Goal: Information Seeking & Learning: Learn about a topic

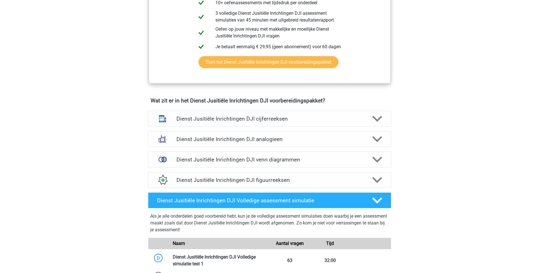
scroll to position [369, 0]
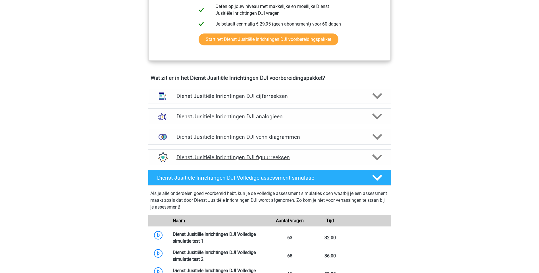
click at [267, 156] on h4 "Dienst Jusitiële Inrichtingen DJI figuurreeksen" at bounding box center [269, 157] width 186 height 7
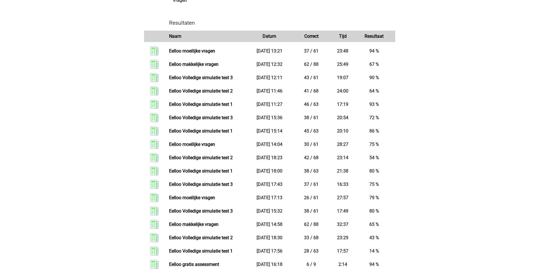
scroll to position [1022, 0]
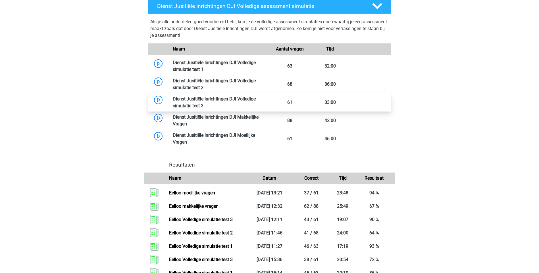
click at [203, 103] on link at bounding box center [203, 105] width 0 height 5
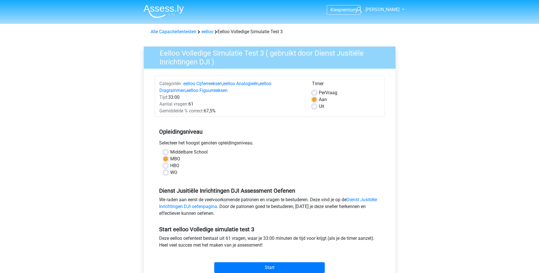
drag, startPoint x: 0, startPoint y: 0, endPoint x: 313, endPoint y: 106, distance: 331.0
click at [311, 106] on div "Timer Per Vraag Aan Uit" at bounding box center [345, 97] width 76 height 34
click at [319, 107] on label "Uit" at bounding box center [321, 106] width 5 height 7
click at [315, 107] on input "Uit" at bounding box center [314, 106] width 5 height 6
radio input "true"
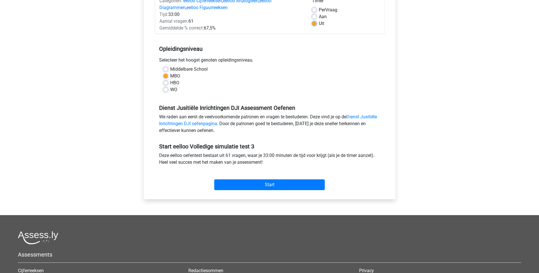
scroll to position [85, 0]
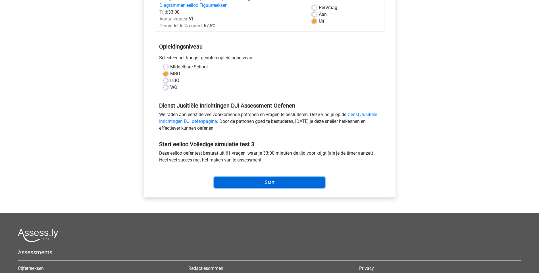
click at [274, 181] on input "Start" at bounding box center [269, 182] width 110 height 11
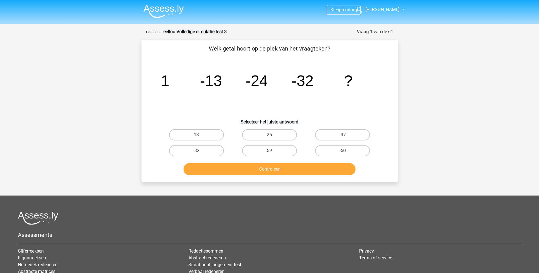
click at [341, 150] on label "-50" at bounding box center [342, 150] width 55 height 11
click at [342, 151] on input "-50" at bounding box center [344, 153] width 4 height 4
radio input "true"
click at [281, 172] on button "Controleer" at bounding box center [269, 169] width 172 height 12
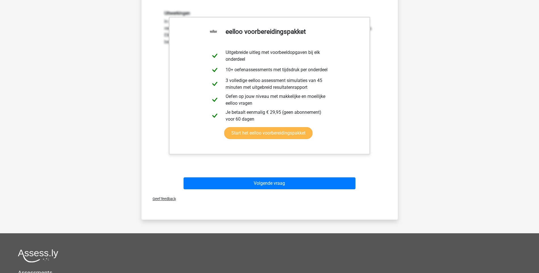
scroll to position [170, 0]
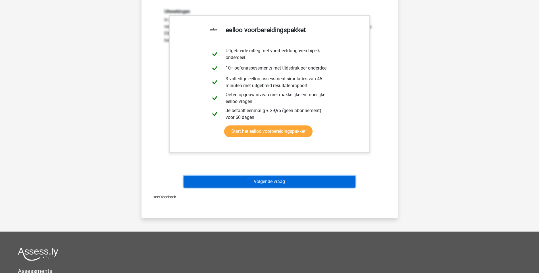
click at [281, 181] on button "Volgende vraag" at bounding box center [269, 182] width 172 height 12
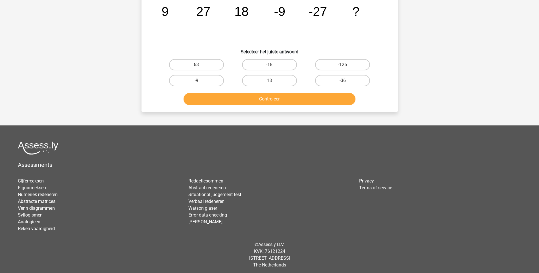
scroll to position [28, 0]
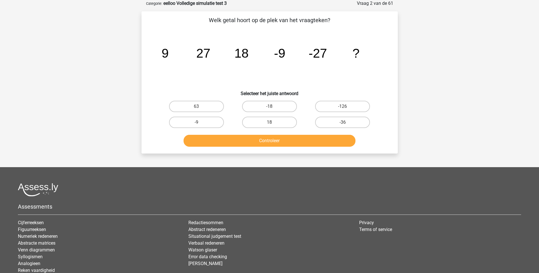
click at [343, 126] on input "-36" at bounding box center [344, 124] width 4 height 4
radio input "true"
click at [292, 145] on button "Controleer" at bounding box center [269, 141] width 172 height 12
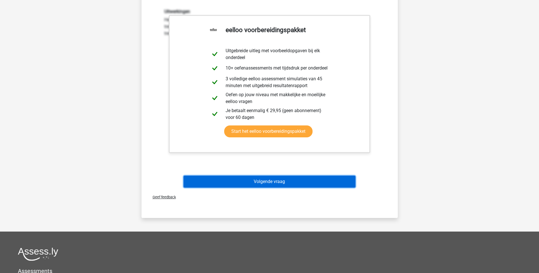
click at [260, 184] on button "Volgende vraag" at bounding box center [269, 182] width 172 height 12
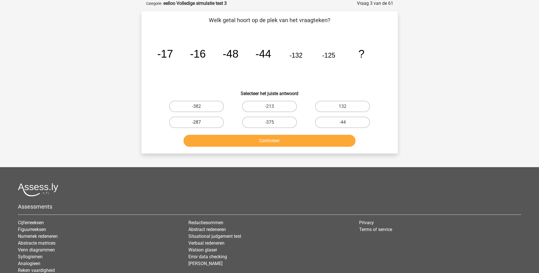
click at [208, 124] on label "-287" at bounding box center [196, 122] width 55 height 11
click at [200, 124] on input "-287" at bounding box center [198, 124] width 4 height 4
radio input "true"
click at [268, 141] on button "Controleer" at bounding box center [269, 141] width 172 height 12
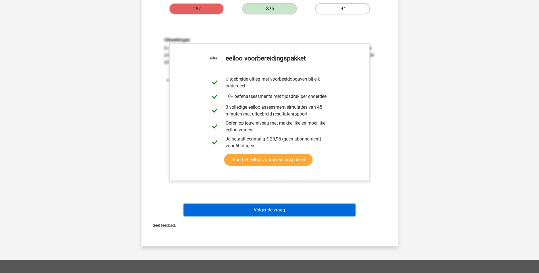
click at [278, 208] on button "Volgende vraag" at bounding box center [269, 210] width 172 height 12
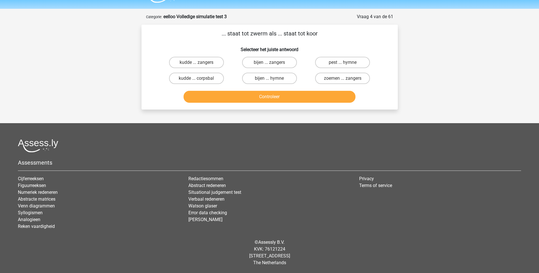
scroll to position [15, 0]
click at [259, 62] on label "bijen ... zangers" at bounding box center [269, 62] width 55 height 11
click at [269, 62] on input "bijen ... zangers" at bounding box center [271, 64] width 4 height 4
radio input "true"
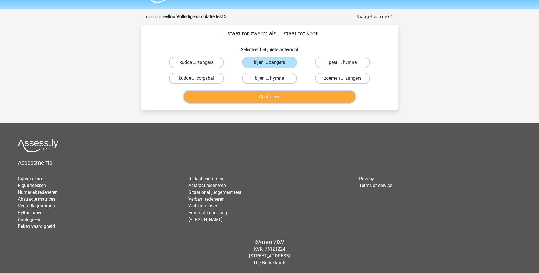
click at [263, 95] on button "Controleer" at bounding box center [269, 97] width 172 height 12
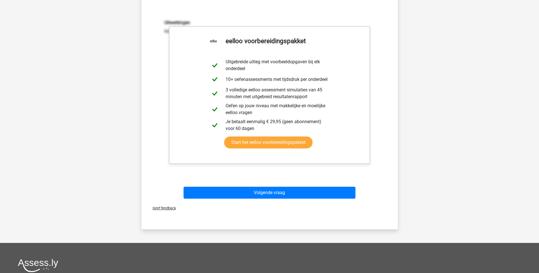
scroll to position [185, 0]
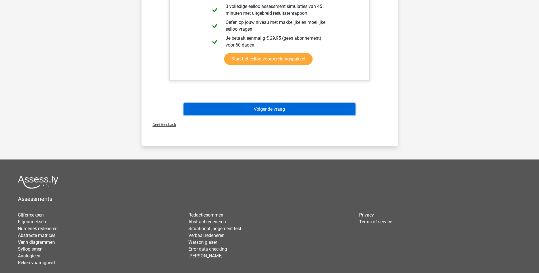
click at [259, 109] on button "Volgende vraag" at bounding box center [269, 109] width 172 height 12
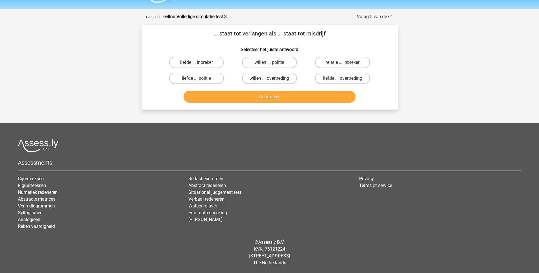
click at [268, 79] on label "willen ... overtreding" at bounding box center [269, 78] width 55 height 11
click at [269, 79] on input "willen ... overtreding" at bounding box center [271, 80] width 4 height 4
radio input "true"
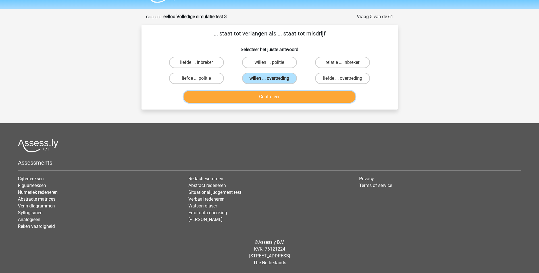
click at [273, 96] on button "Controleer" at bounding box center [269, 97] width 172 height 12
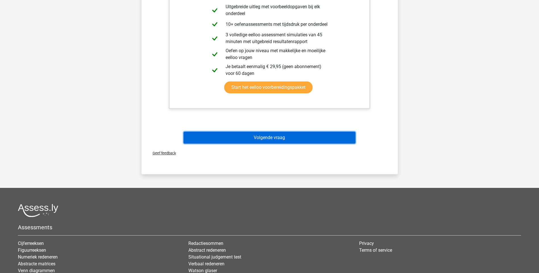
click at [254, 140] on button "Volgende vraag" at bounding box center [269, 138] width 172 height 12
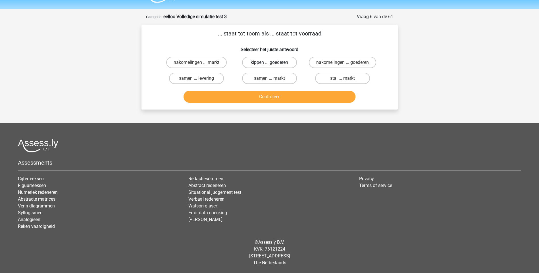
click at [257, 63] on label "kippen ... goederen" at bounding box center [269, 62] width 55 height 11
click at [269, 63] on input "kippen ... goederen" at bounding box center [271, 64] width 4 height 4
radio input "true"
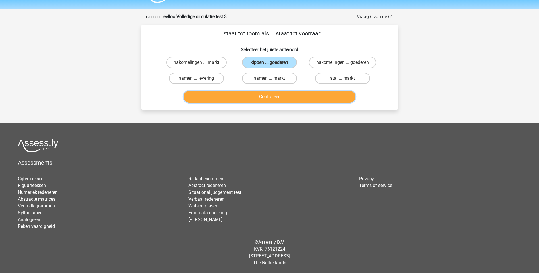
click at [266, 97] on button "Controleer" at bounding box center [269, 97] width 172 height 12
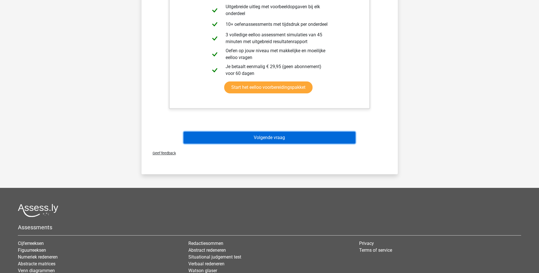
click at [264, 141] on button "Volgende vraag" at bounding box center [269, 138] width 172 height 12
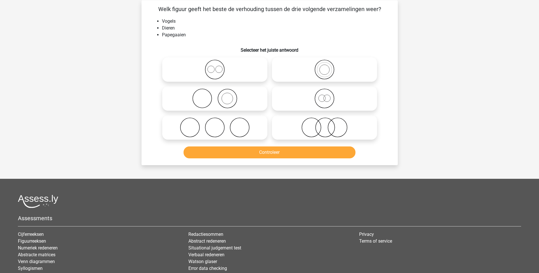
scroll to position [28, 0]
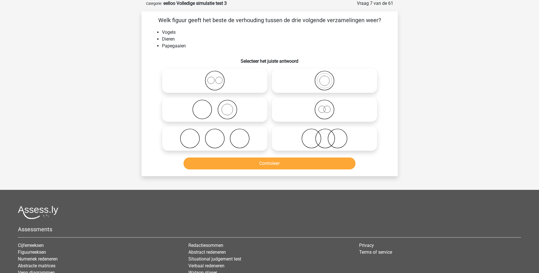
drag, startPoint x: 323, startPoint y: 80, endPoint x: 326, endPoint y: 82, distance: 3.6
click at [324, 79] on icon at bounding box center [324, 81] width 101 height 20
click at [324, 78] on input "radio" at bounding box center [326, 76] width 4 height 4
radio input "true"
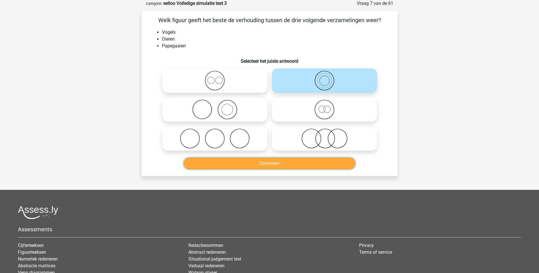
click at [291, 161] on button "Controleer" at bounding box center [269, 164] width 172 height 12
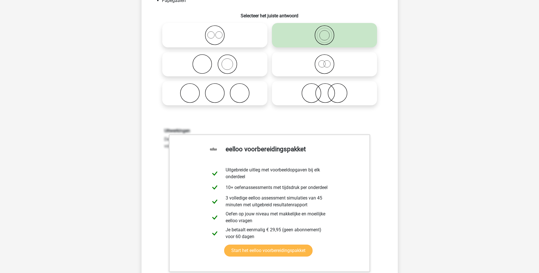
scroll to position [142, 0]
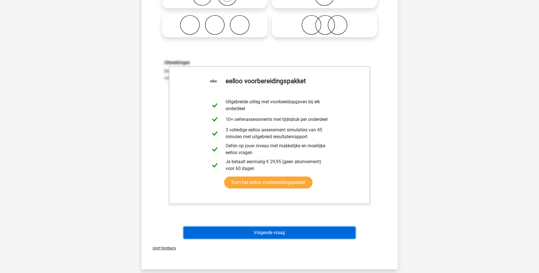
click at [280, 234] on button "Volgende vraag" at bounding box center [269, 233] width 172 height 12
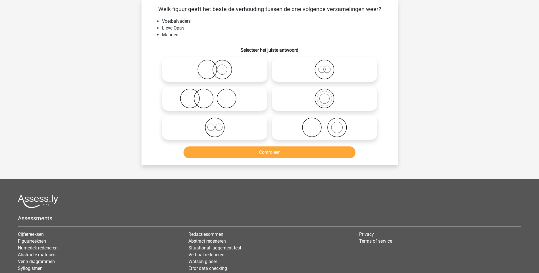
scroll to position [28, 0]
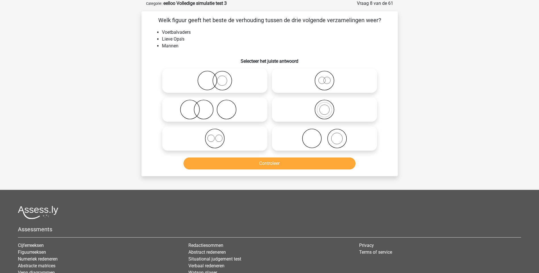
click at [324, 85] on icon at bounding box center [324, 81] width 101 height 20
click at [324, 78] on input "radio" at bounding box center [326, 76] width 4 height 4
radio input "true"
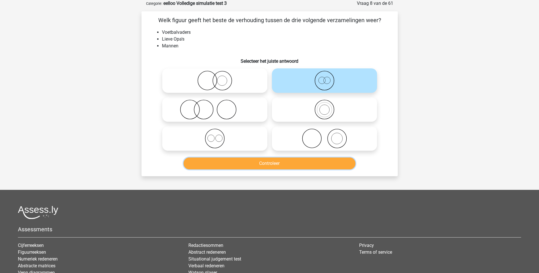
click at [286, 163] on button "Controleer" at bounding box center [269, 164] width 172 height 12
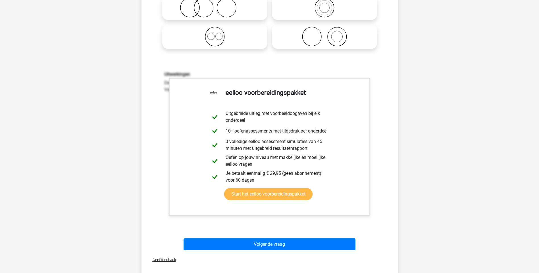
scroll to position [170, 0]
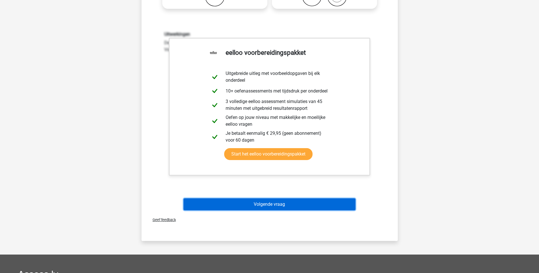
click at [278, 203] on button "Volgende vraag" at bounding box center [269, 204] width 172 height 12
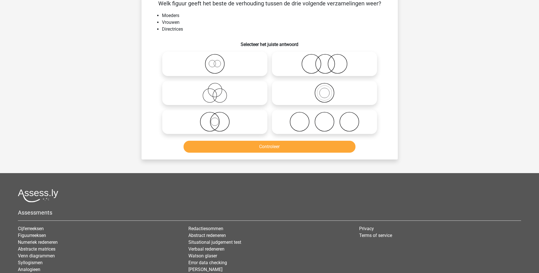
scroll to position [28, 0]
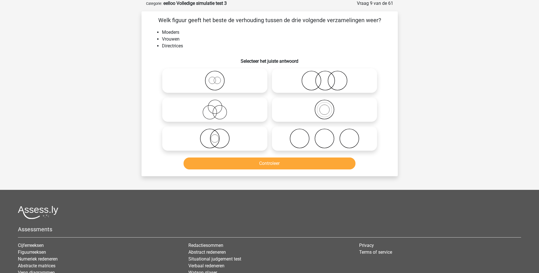
click at [214, 84] on icon at bounding box center [214, 81] width 101 height 20
click at [215, 78] on input "radio" at bounding box center [217, 76] width 4 height 4
radio input "true"
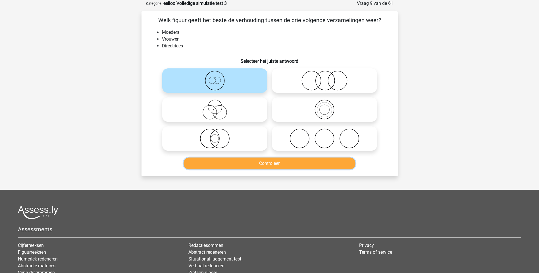
click at [273, 164] on button "Controleer" at bounding box center [269, 164] width 172 height 12
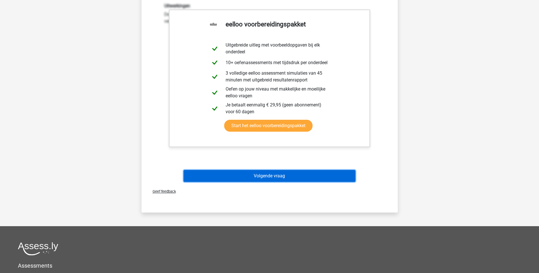
click at [280, 179] on button "Volgende vraag" at bounding box center [269, 176] width 172 height 12
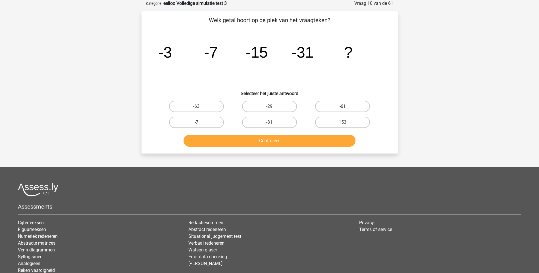
click at [352, 105] on label "-61" at bounding box center [342, 106] width 55 height 11
click at [346, 106] on input "-61" at bounding box center [344, 108] width 4 height 4
radio input "true"
click at [280, 142] on button "Controleer" at bounding box center [269, 141] width 172 height 12
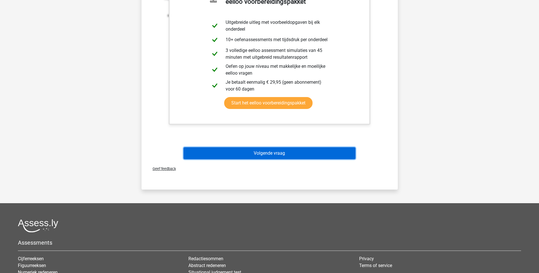
click at [271, 155] on button "Volgende vraag" at bounding box center [269, 153] width 172 height 12
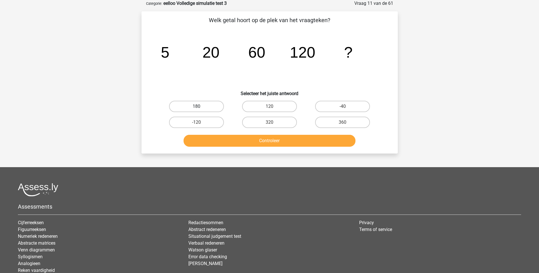
click at [207, 108] on label "180" at bounding box center [196, 106] width 55 height 11
click at [200, 108] on input "180" at bounding box center [198, 108] width 4 height 4
radio input "true"
click at [276, 122] on label "320" at bounding box center [269, 122] width 55 height 11
click at [273, 122] on input "320" at bounding box center [271, 124] width 4 height 4
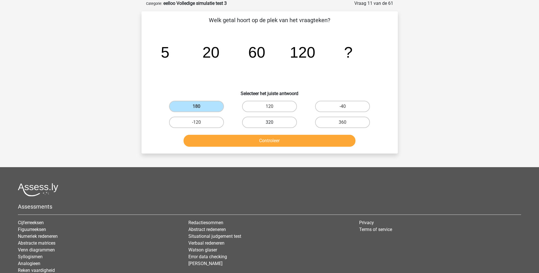
radio input "true"
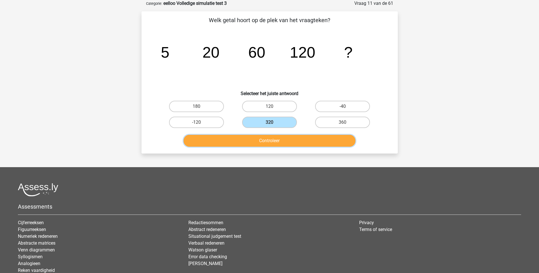
click at [275, 140] on button "Controleer" at bounding box center [269, 141] width 172 height 12
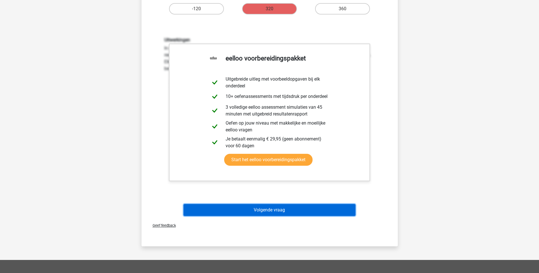
click at [269, 213] on button "Volgende vraag" at bounding box center [269, 210] width 172 height 12
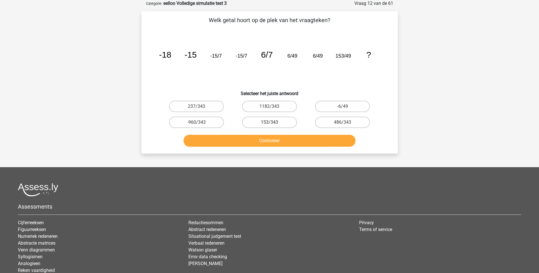
click at [275, 124] on label "153/343" at bounding box center [269, 122] width 55 height 11
click at [273, 124] on input "153/343" at bounding box center [271, 124] width 4 height 4
radio input "true"
click at [272, 142] on button "Controleer" at bounding box center [269, 141] width 172 height 12
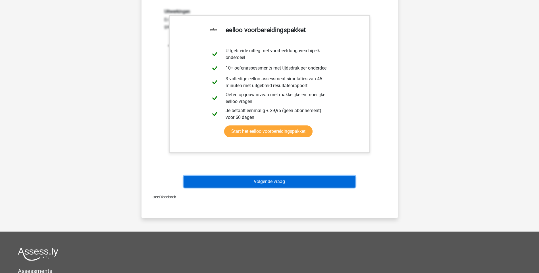
click at [270, 183] on button "Volgende vraag" at bounding box center [269, 182] width 172 height 12
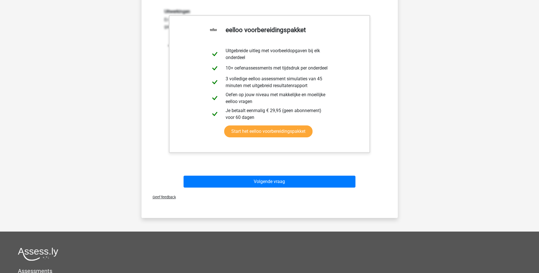
scroll to position [15, 0]
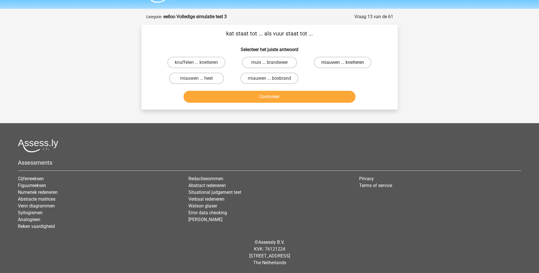
click at [340, 63] on label "miauwen ... knetteren" at bounding box center [342, 62] width 57 height 11
click at [342, 63] on input "miauwen ... knetteren" at bounding box center [344, 64] width 4 height 4
radio input "true"
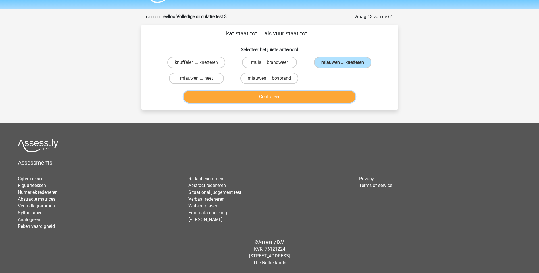
click at [270, 98] on button "Controleer" at bounding box center [269, 97] width 172 height 12
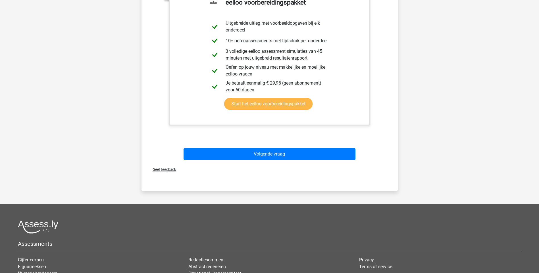
scroll to position [185, 0]
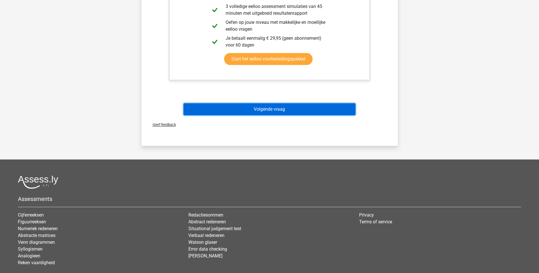
click at [260, 110] on button "Volgende vraag" at bounding box center [269, 109] width 172 height 12
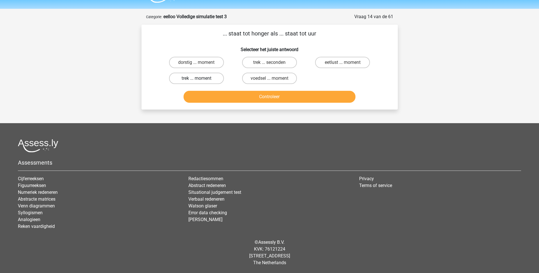
click at [206, 79] on label "trek ... moment" at bounding box center [196, 78] width 55 height 11
click at [200, 79] on input "trek ... moment" at bounding box center [198, 80] width 4 height 4
radio input "true"
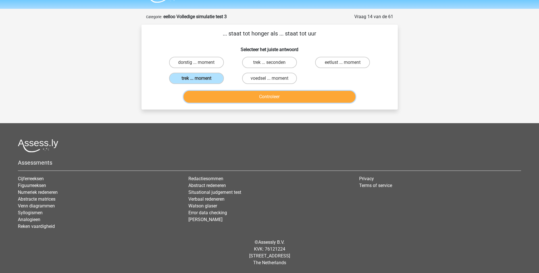
click at [268, 98] on button "Controleer" at bounding box center [269, 97] width 172 height 12
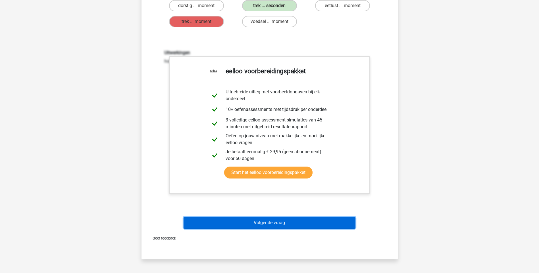
click at [290, 221] on button "Volgende vraag" at bounding box center [269, 223] width 172 height 12
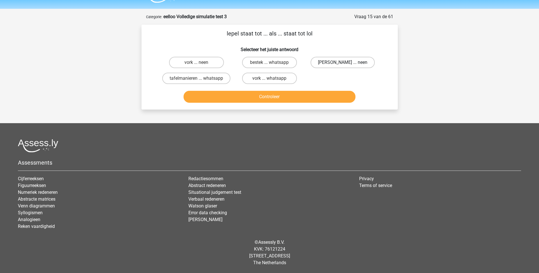
click at [334, 64] on label "anna ... neen" at bounding box center [342, 62] width 64 height 11
click at [342, 64] on input "anna ... neen" at bounding box center [344, 64] width 4 height 4
radio input "true"
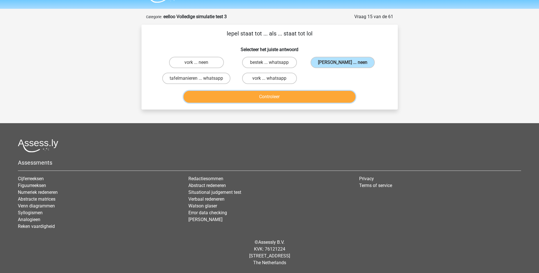
click at [267, 97] on button "Controleer" at bounding box center [269, 97] width 172 height 12
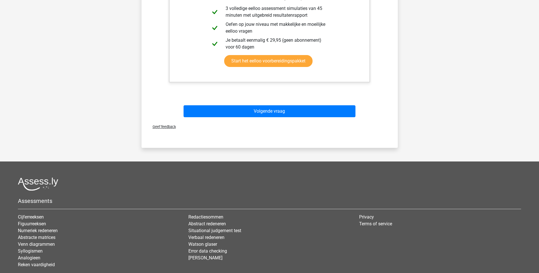
scroll to position [185, 0]
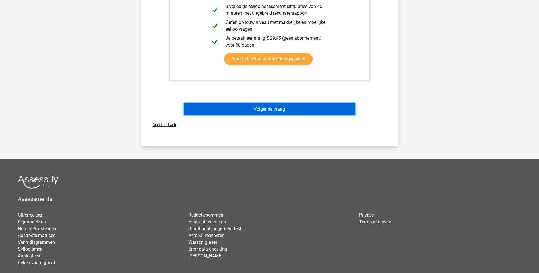
click at [254, 109] on button "Volgende vraag" at bounding box center [269, 109] width 172 height 12
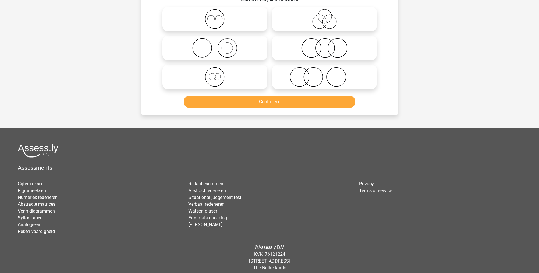
scroll to position [28, 0]
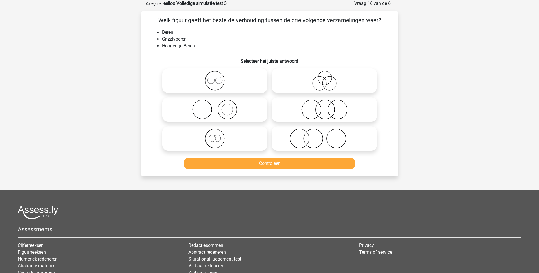
click at [327, 85] on circle at bounding box center [324, 78] width 14 height 14
click at [327, 78] on input "radio" at bounding box center [326, 76] width 4 height 4
radio input "true"
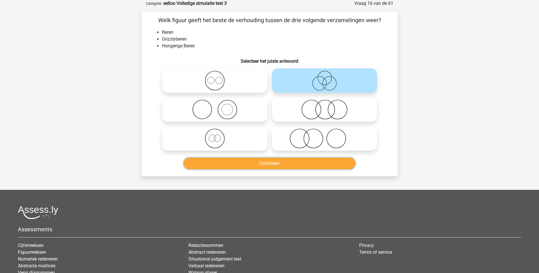
click at [273, 164] on button "Controleer" at bounding box center [269, 164] width 172 height 12
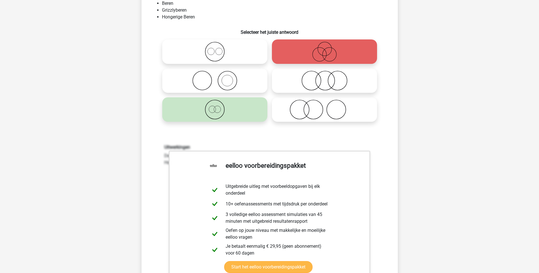
scroll to position [142, 0]
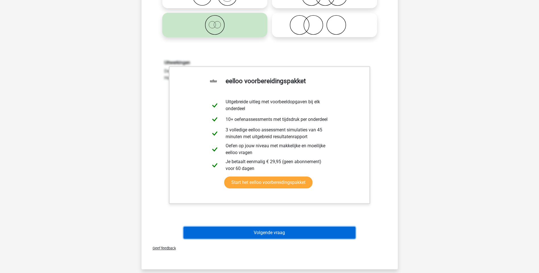
click at [275, 234] on button "Volgende vraag" at bounding box center [269, 233] width 172 height 12
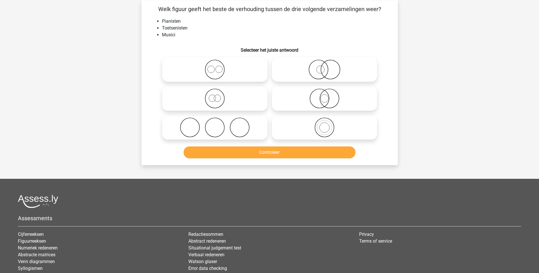
scroll to position [28, 0]
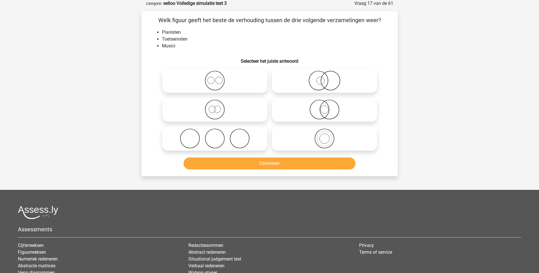
click at [215, 114] on icon at bounding box center [214, 110] width 101 height 20
click at [215, 107] on input "radio" at bounding box center [217, 105] width 4 height 4
radio input "true"
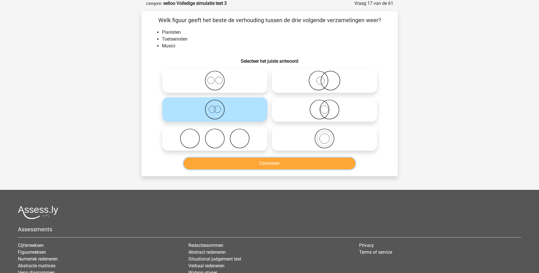
click at [271, 163] on button "Controleer" at bounding box center [269, 164] width 172 height 12
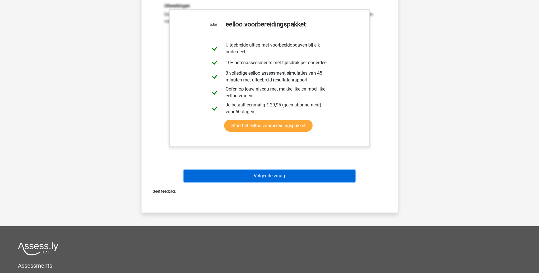
click at [279, 175] on button "Volgende vraag" at bounding box center [269, 176] width 172 height 12
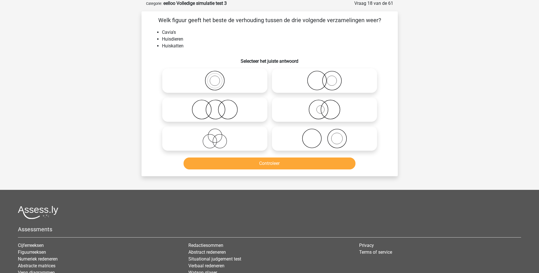
click at [216, 112] on icon at bounding box center [214, 110] width 101 height 20
click at [216, 107] on input "radio" at bounding box center [217, 105] width 4 height 4
radio input "true"
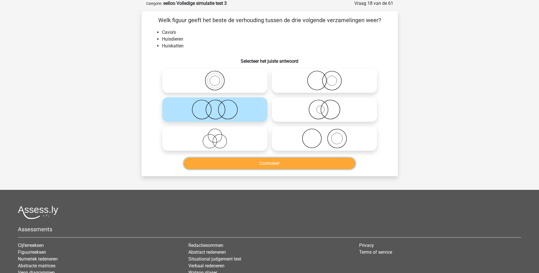
click at [258, 158] on button "Controleer" at bounding box center [269, 164] width 172 height 12
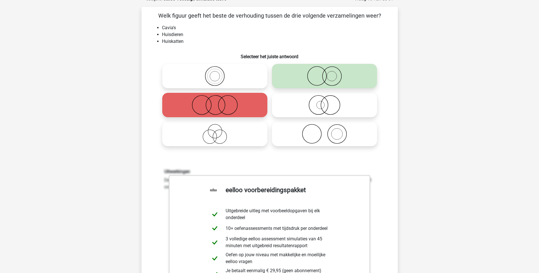
scroll to position [170, 0]
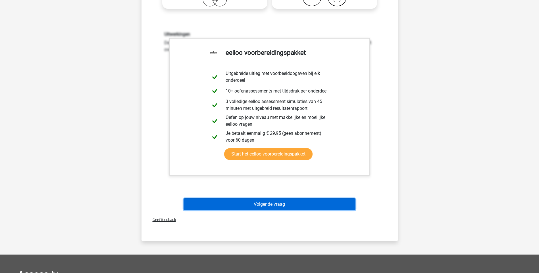
click at [276, 206] on button "Volgende vraag" at bounding box center [269, 204] width 172 height 12
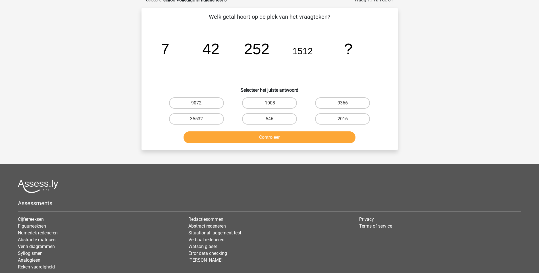
scroll to position [28, 0]
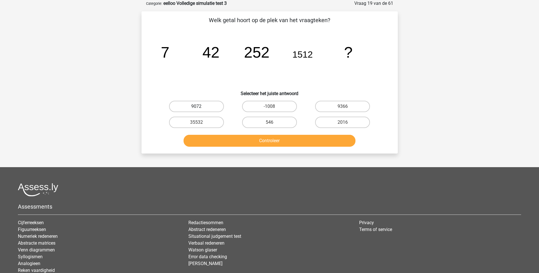
click at [211, 106] on label "9072" at bounding box center [196, 106] width 55 height 11
click at [200, 106] on input "9072" at bounding box center [198, 108] width 4 height 4
radio input "true"
click at [266, 147] on div "Controleer" at bounding box center [269, 142] width 219 height 14
click at [267, 140] on button "Controleer" at bounding box center [269, 141] width 172 height 12
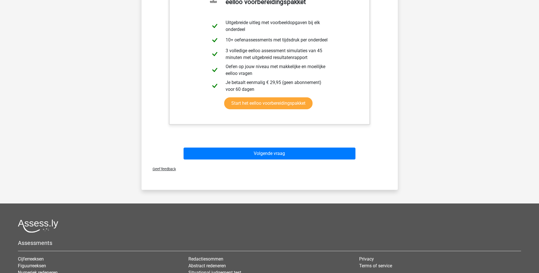
scroll to position [227, 0]
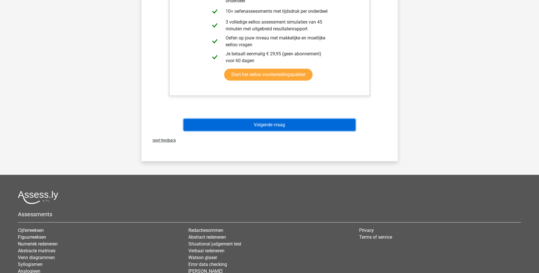
click at [259, 126] on button "Volgende vraag" at bounding box center [269, 125] width 172 height 12
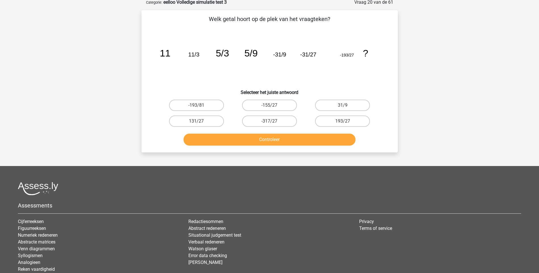
scroll to position [28, 0]
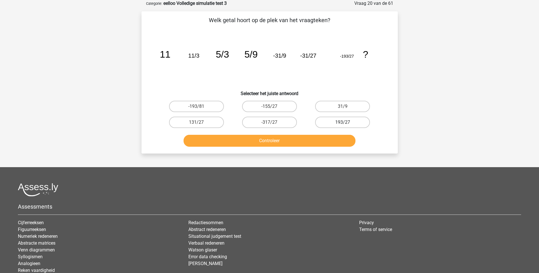
click at [351, 123] on label "193/27" at bounding box center [342, 122] width 55 height 11
click at [346, 123] on input "193/27" at bounding box center [344, 124] width 4 height 4
radio input "true"
click at [209, 107] on label "-193/81" at bounding box center [196, 106] width 55 height 11
click at [200, 107] on input "-193/81" at bounding box center [198, 108] width 4 height 4
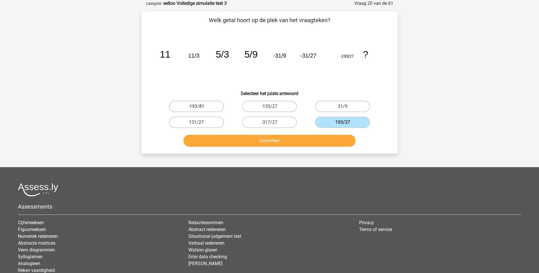
radio input "true"
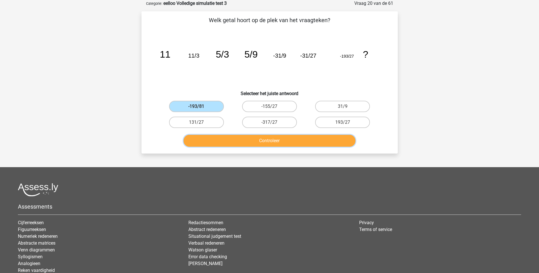
click at [259, 145] on button "Controleer" at bounding box center [269, 141] width 172 height 12
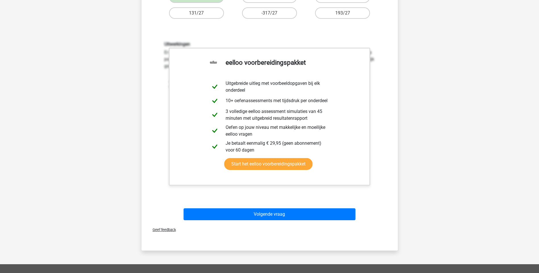
scroll to position [142, 0]
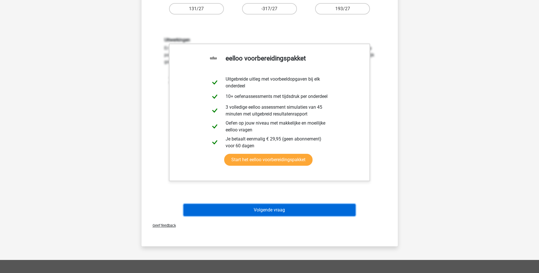
click at [272, 210] on button "Volgende vraag" at bounding box center [269, 210] width 172 height 12
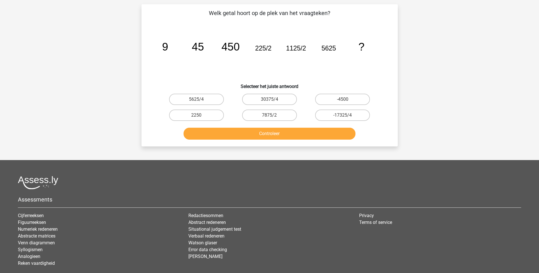
scroll to position [28, 0]
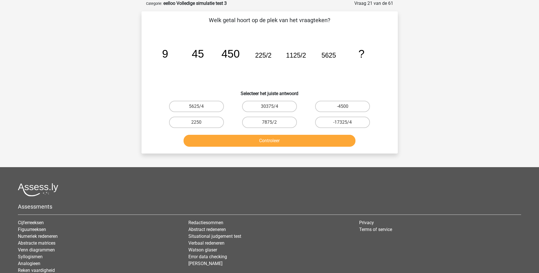
click at [198, 106] on input "5625/4" at bounding box center [198, 108] width 4 height 4
radio input "true"
click at [276, 143] on button "Controleer" at bounding box center [269, 141] width 172 height 12
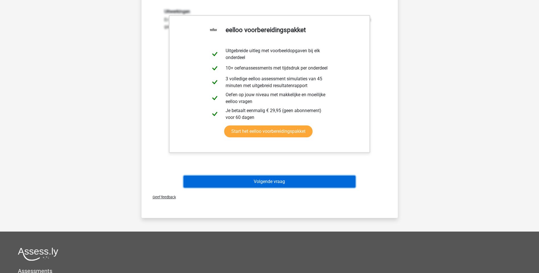
click at [269, 180] on button "Volgende vraag" at bounding box center [269, 182] width 172 height 12
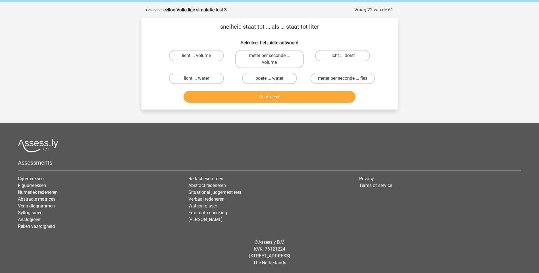
scroll to position [22, 0]
click at [277, 63] on label "meter per seconde ... volume" at bounding box center [269, 59] width 68 height 18
click at [273, 59] on input "meter per seconde ... volume" at bounding box center [271, 58] width 4 height 4
radio input "true"
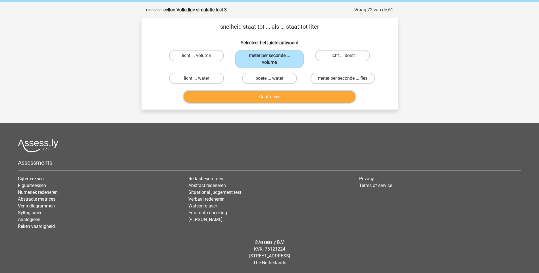
click at [274, 97] on button "Controleer" at bounding box center [269, 97] width 172 height 12
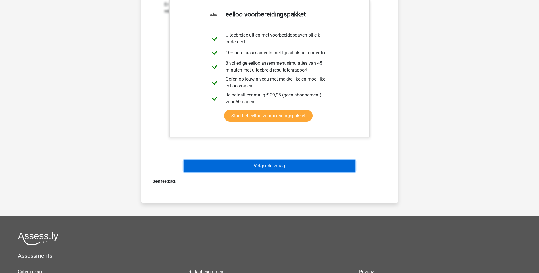
click at [268, 163] on button "Volgende vraag" at bounding box center [269, 166] width 172 height 12
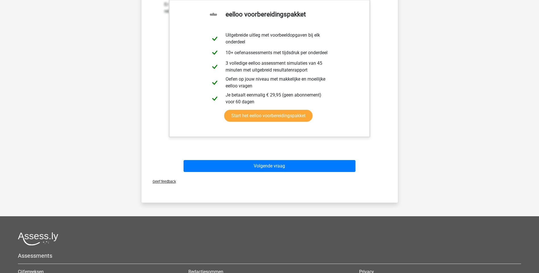
scroll to position [15, 0]
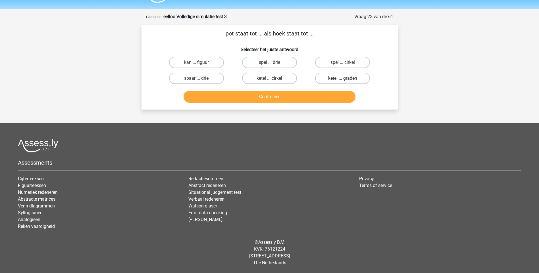
click at [338, 77] on label "ketel ... graden" at bounding box center [342, 78] width 55 height 11
click at [342, 78] on input "ketel ... graden" at bounding box center [344, 80] width 4 height 4
radio input "true"
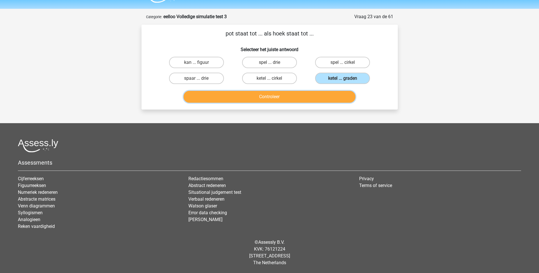
click at [277, 98] on button "Controleer" at bounding box center [269, 97] width 172 height 12
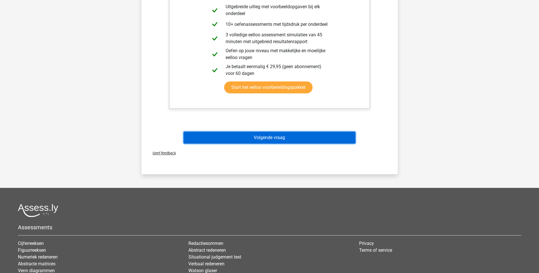
click at [265, 143] on button "Volgende vraag" at bounding box center [269, 138] width 172 height 12
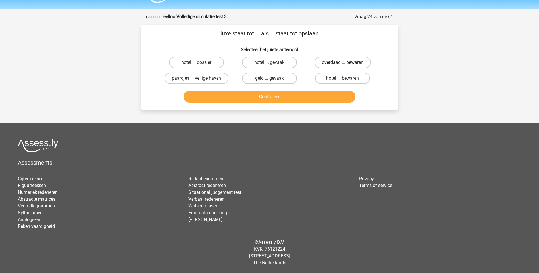
click at [332, 62] on label "overdaad ... bewaren" at bounding box center [342, 62] width 56 height 11
click at [342, 62] on input "overdaad ... bewaren" at bounding box center [344, 64] width 4 height 4
radio input "true"
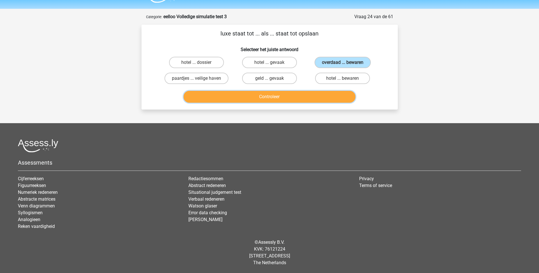
click at [271, 99] on button "Controleer" at bounding box center [269, 97] width 172 height 12
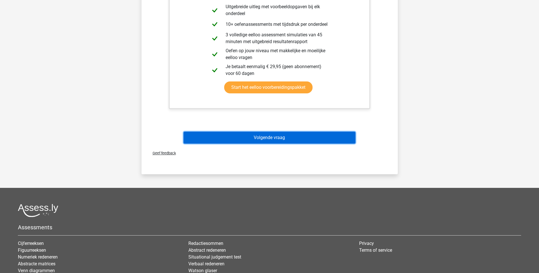
click at [265, 137] on button "Volgende vraag" at bounding box center [269, 138] width 172 height 12
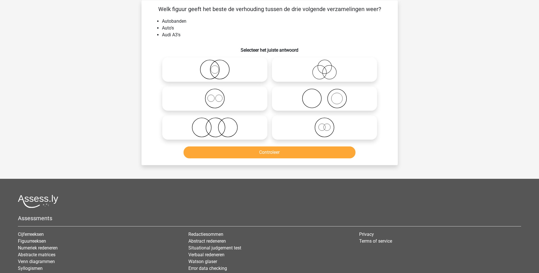
scroll to position [28, 0]
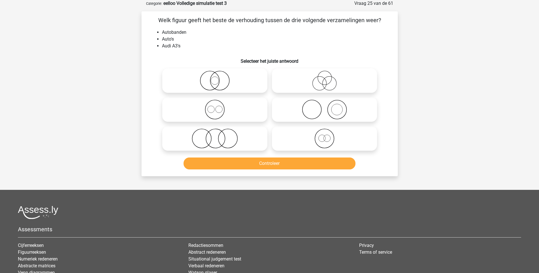
click at [332, 112] on icon at bounding box center [324, 110] width 101 height 20
click at [328, 107] on input "radio" at bounding box center [326, 105] width 4 height 4
radio input "true"
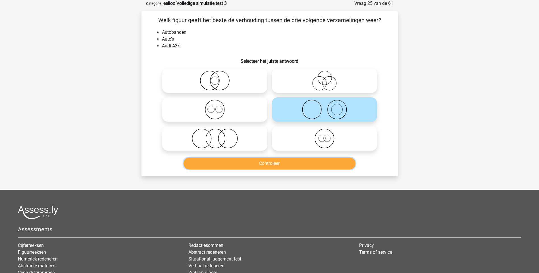
click at [290, 163] on button "Controleer" at bounding box center [269, 164] width 172 height 12
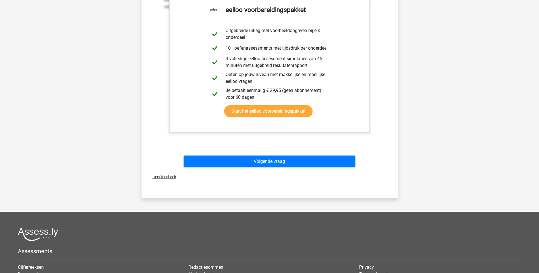
scroll to position [227, 0]
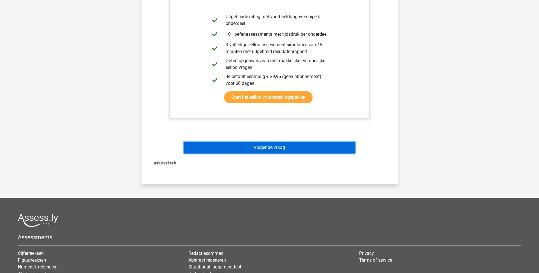
click at [265, 145] on button "Volgende vraag" at bounding box center [269, 148] width 172 height 12
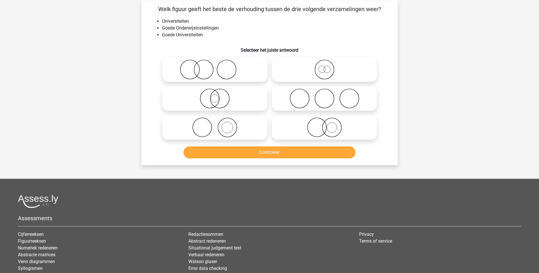
scroll to position [28, 0]
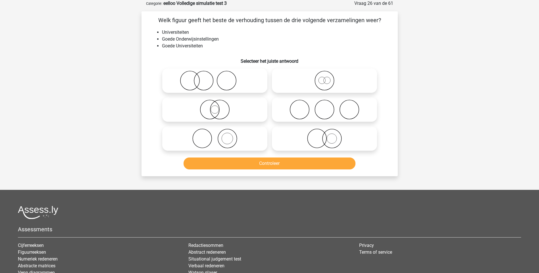
click at [326, 83] on icon at bounding box center [324, 81] width 101 height 20
click at [326, 78] on input "radio" at bounding box center [326, 76] width 4 height 4
radio input "true"
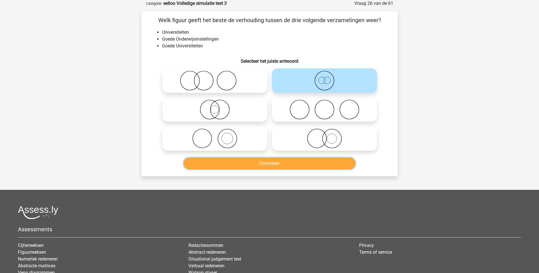
click at [294, 166] on button "Controleer" at bounding box center [269, 164] width 172 height 12
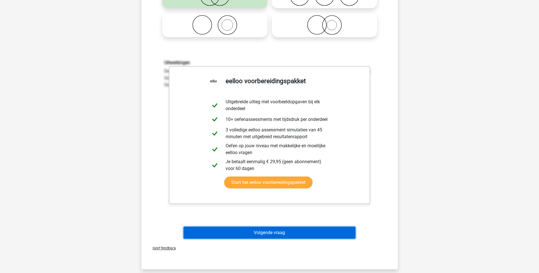
click at [262, 237] on button "Volgende vraag" at bounding box center [269, 233] width 172 height 12
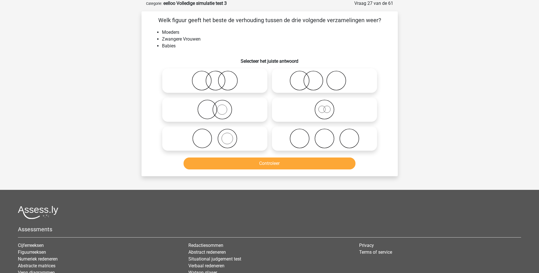
click at [218, 140] on circle at bounding box center [226, 138] width 19 height 19
click at [218, 136] on input "radio" at bounding box center [217, 134] width 4 height 4
radio input "true"
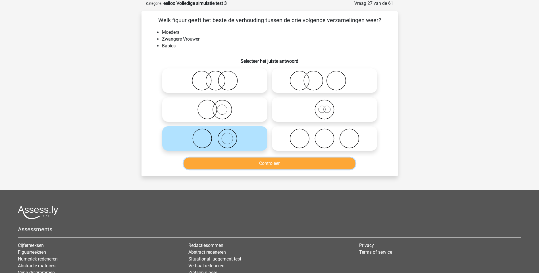
click at [274, 165] on button "Controleer" at bounding box center [269, 164] width 172 height 12
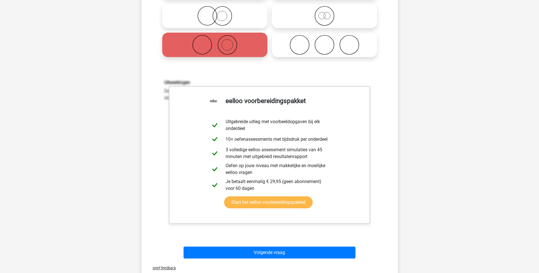
scroll to position [142, 0]
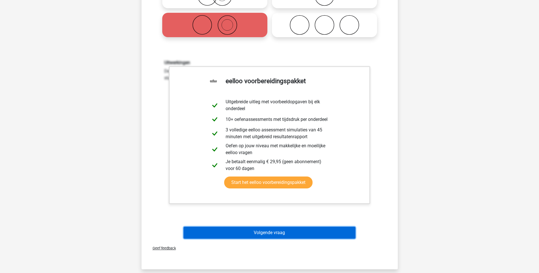
click at [272, 231] on button "Volgende vraag" at bounding box center [269, 233] width 172 height 12
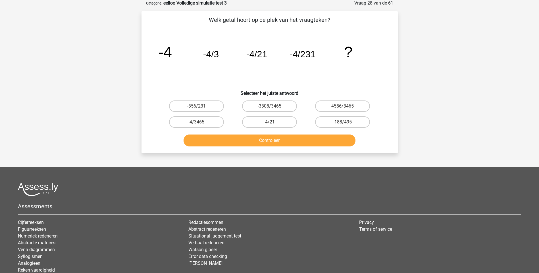
scroll to position [28, 0]
click at [200, 125] on input "-4/3465" at bounding box center [198, 124] width 4 height 4
radio input "true"
click at [262, 144] on button "Controleer" at bounding box center [269, 141] width 172 height 12
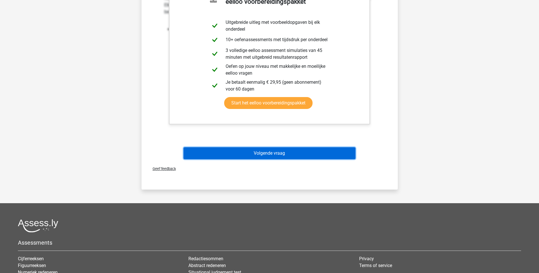
click at [263, 152] on button "Volgende vraag" at bounding box center [269, 153] width 172 height 12
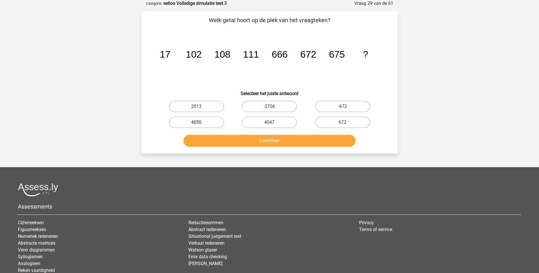
click at [215, 121] on label "4050" at bounding box center [196, 122] width 55 height 11
click at [200, 122] on input "4050" at bounding box center [198, 124] width 4 height 4
radio input "true"
click at [243, 141] on button "Controleer" at bounding box center [269, 141] width 172 height 12
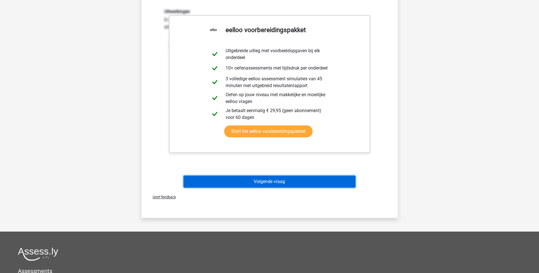
click at [283, 180] on button "Volgende vraag" at bounding box center [269, 182] width 172 height 12
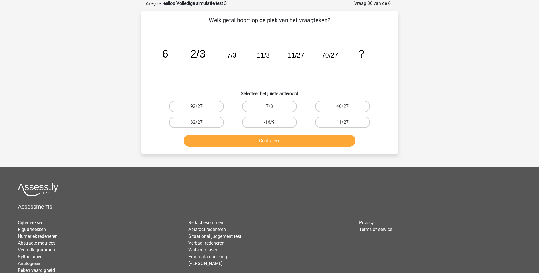
click at [207, 108] on label "92/27" at bounding box center [196, 106] width 55 height 11
click at [200, 108] on input "92/27" at bounding box center [198, 108] width 4 height 4
radio input "true"
click at [264, 144] on button "Controleer" at bounding box center [269, 141] width 172 height 12
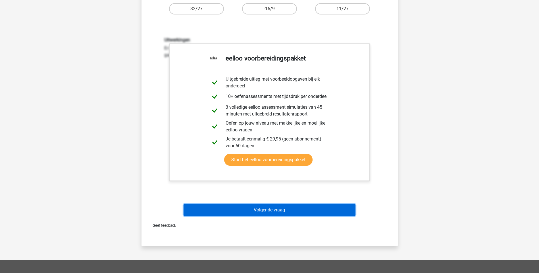
click at [274, 207] on button "Volgende vraag" at bounding box center [269, 210] width 172 height 12
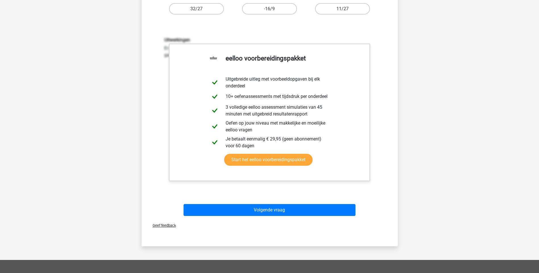
scroll to position [15, 0]
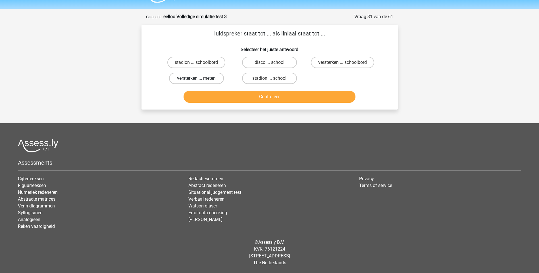
click at [191, 79] on label "versterken ... meten" at bounding box center [196, 78] width 55 height 11
click at [196, 79] on input "versterken ... meten" at bounding box center [198, 80] width 4 height 4
radio input "true"
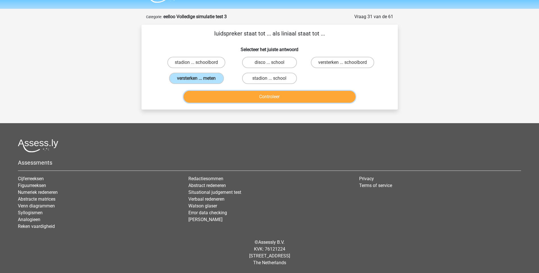
click at [263, 95] on button "Controleer" at bounding box center [269, 97] width 172 height 12
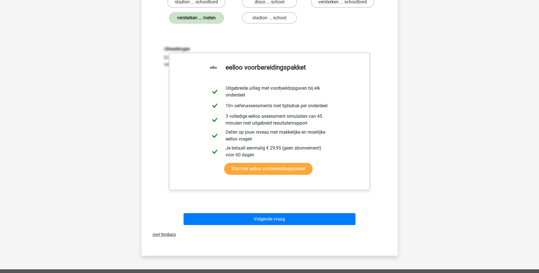
scroll to position [157, 0]
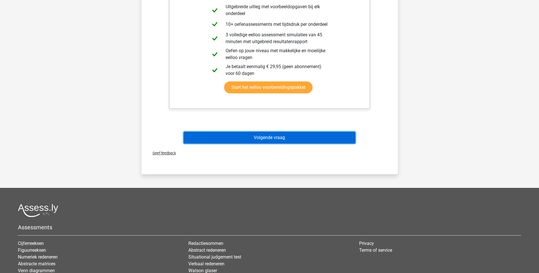
click at [259, 139] on button "Volgende vraag" at bounding box center [269, 138] width 172 height 12
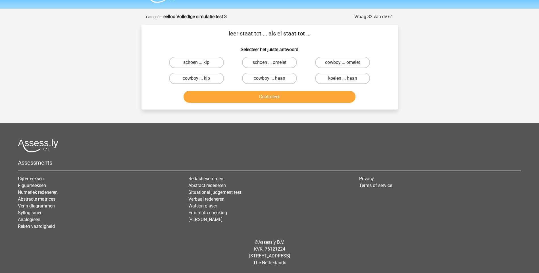
scroll to position [15, 0]
click at [274, 60] on label "schoen ... omelet" at bounding box center [269, 62] width 55 height 11
click at [273, 62] on input "schoen ... omelet" at bounding box center [271, 64] width 4 height 4
radio input "true"
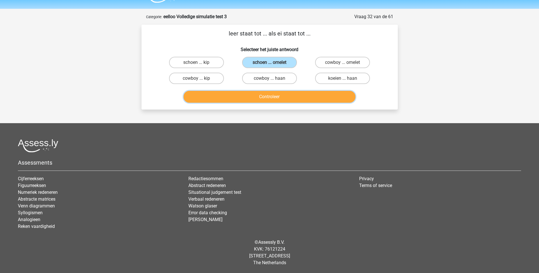
click at [272, 101] on button "Controleer" at bounding box center [269, 97] width 172 height 12
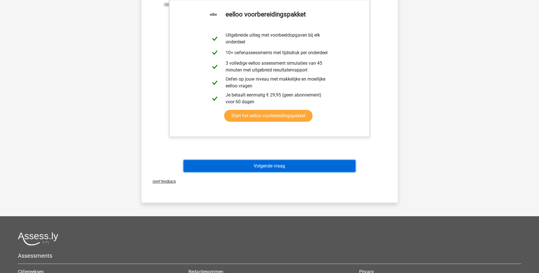
click at [271, 163] on button "Volgende vraag" at bounding box center [269, 166] width 172 height 12
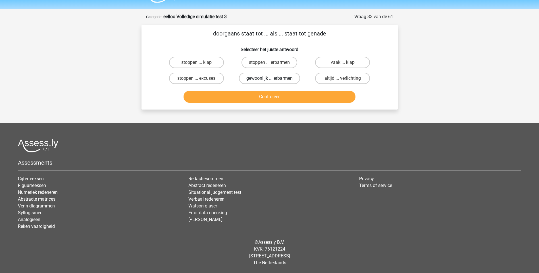
click at [260, 78] on label "gewoonlijk ... erbarmen" at bounding box center [269, 78] width 61 height 11
click at [269, 78] on input "gewoonlijk ... erbarmen" at bounding box center [271, 80] width 4 height 4
radio input "true"
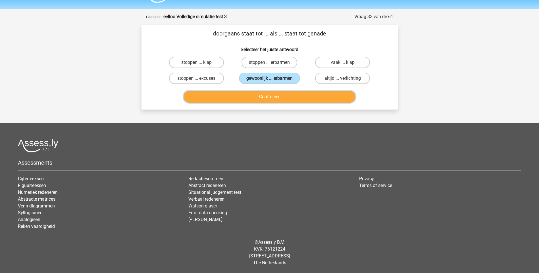
click at [269, 99] on button "Controleer" at bounding box center [269, 97] width 172 height 12
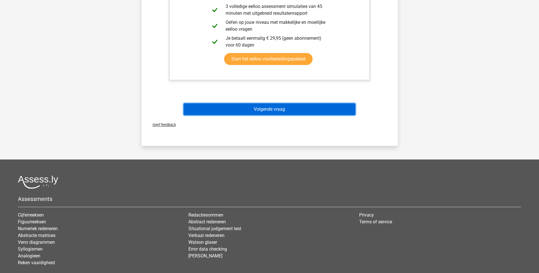
click at [263, 108] on button "Volgende vraag" at bounding box center [269, 109] width 172 height 12
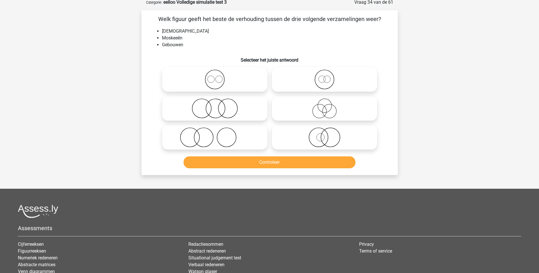
scroll to position [28, 0]
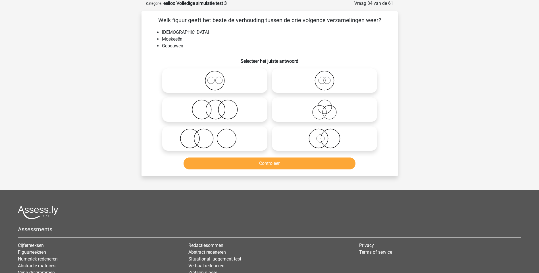
click at [324, 84] on icon at bounding box center [324, 81] width 101 height 20
click at [324, 78] on input "radio" at bounding box center [326, 76] width 4 height 4
radio input "true"
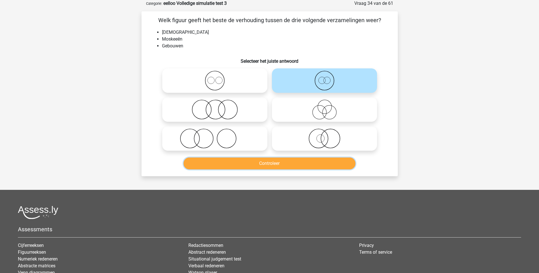
click at [268, 158] on button "Controleer" at bounding box center [269, 164] width 172 height 12
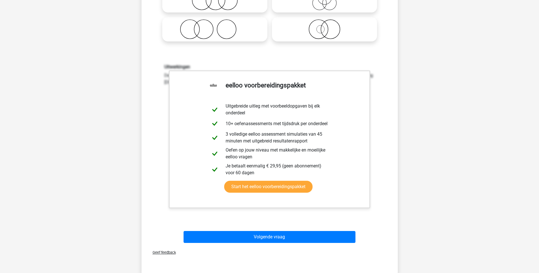
scroll to position [170, 0]
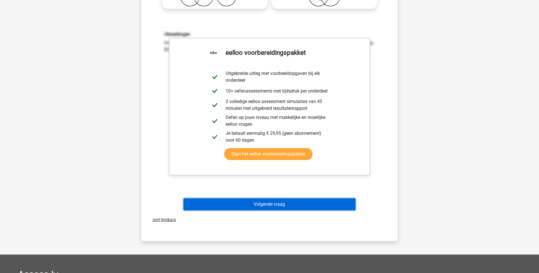
click at [271, 204] on button "Volgende vraag" at bounding box center [269, 204] width 172 height 12
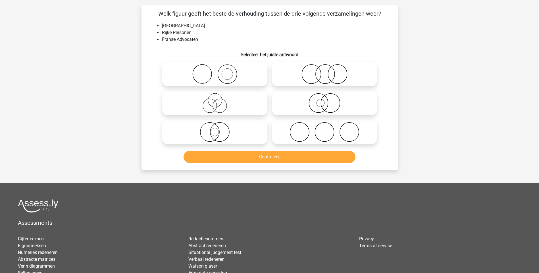
scroll to position [28, 0]
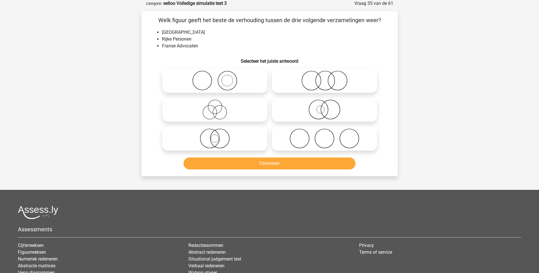
drag, startPoint x: 314, startPoint y: 143, endPoint x: 308, endPoint y: 144, distance: 5.8
click at [314, 143] on icon at bounding box center [324, 139] width 101 height 20
click at [324, 136] on input "radio" at bounding box center [326, 134] width 4 height 4
radio input "true"
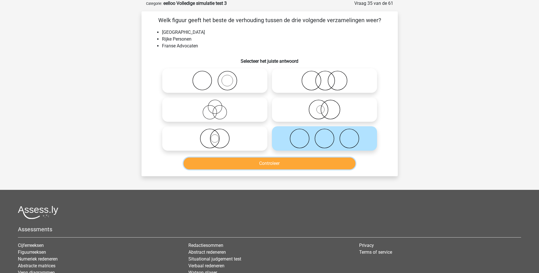
click at [277, 166] on button "Controleer" at bounding box center [269, 164] width 172 height 12
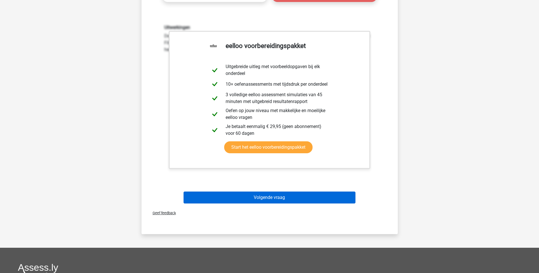
scroll to position [199, 0]
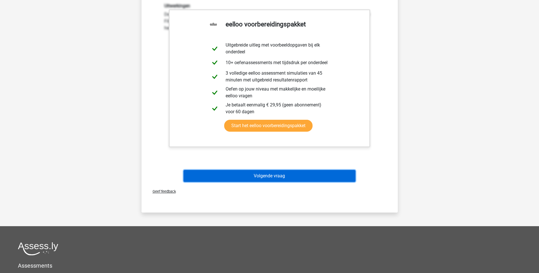
click at [271, 175] on button "Volgende vraag" at bounding box center [269, 176] width 172 height 12
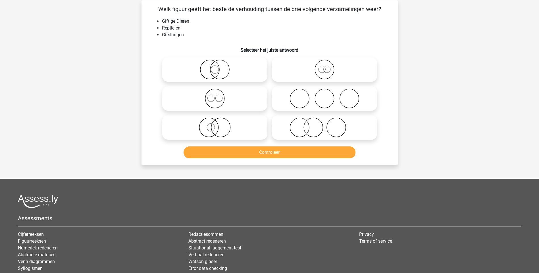
scroll to position [28, 0]
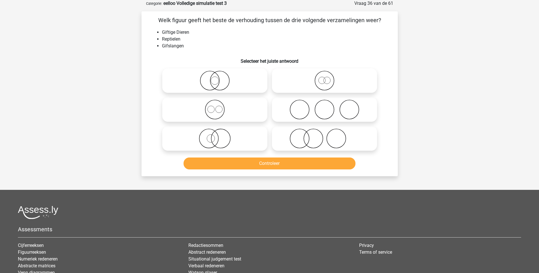
click at [219, 140] on icon at bounding box center [214, 139] width 101 height 20
click at [218, 136] on input "radio" at bounding box center [217, 134] width 4 height 4
radio input "true"
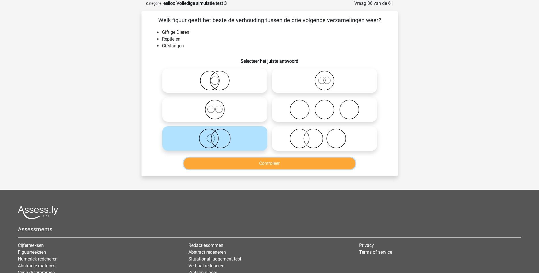
click at [265, 164] on button "Controleer" at bounding box center [269, 164] width 172 height 12
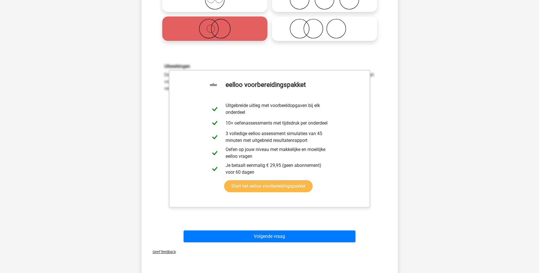
scroll to position [142, 0]
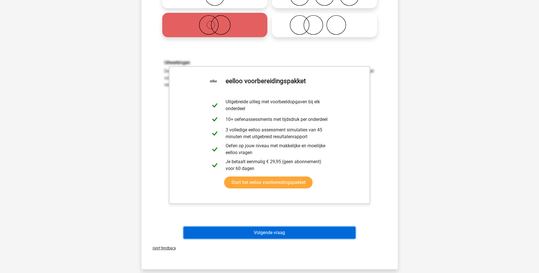
click at [262, 233] on button "Volgende vraag" at bounding box center [269, 233] width 172 height 12
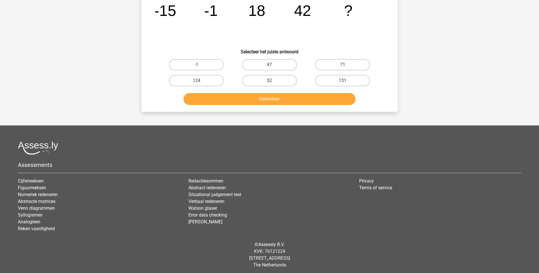
scroll to position [28, 0]
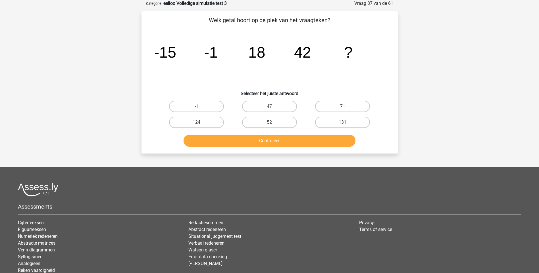
click at [340, 108] on label "71" at bounding box center [342, 106] width 55 height 11
click at [342, 108] on input "71" at bounding box center [344, 108] width 4 height 4
radio input "true"
click at [289, 139] on button "Controleer" at bounding box center [269, 141] width 172 height 12
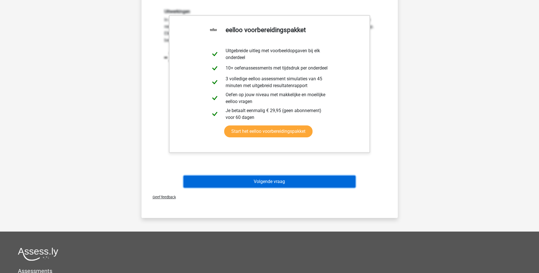
click at [277, 181] on button "Volgende vraag" at bounding box center [269, 182] width 172 height 12
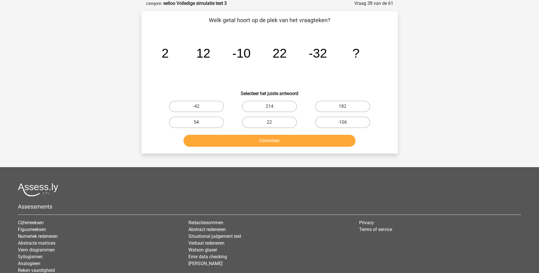
click at [214, 120] on label "54" at bounding box center [196, 122] width 55 height 11
click at [200, 122] on input "54" at bounding box center [198, 124] width 4 height 4
radio input "true"
click at [281, 142] on button "Controleer" at bounding box center [269, 141] width 172 height 12
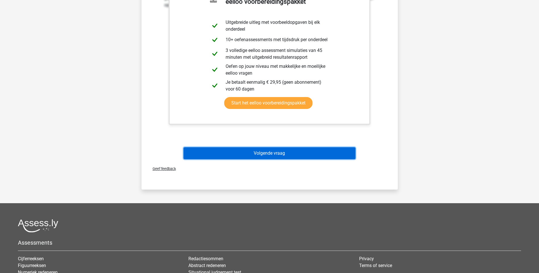
click at [272, 153] on button "Volgende vraag" at bounding box center [269, 153] width 172 height 12
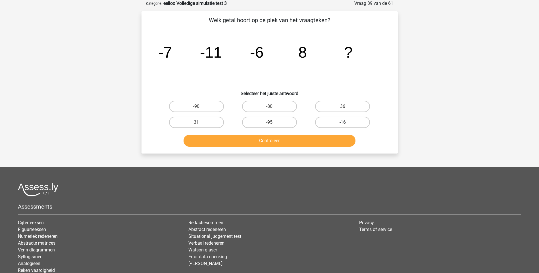
click at [334, 124] on label "-16" at bounding box center [342, 122] width 55 height 11
click at [342, 124] on input "-16" at bounding box center [344, 124] width 4 height 4
radio input "true"
click at [300, 143] on button "Controleer" at bounding box center [269, 141] width 172 height 12
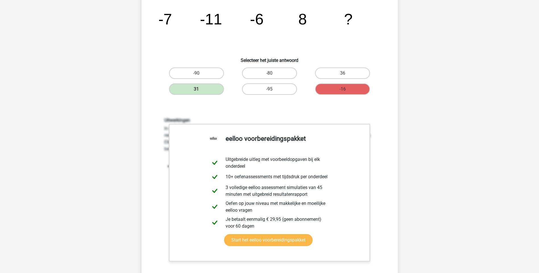
scroll to position [114, 0]
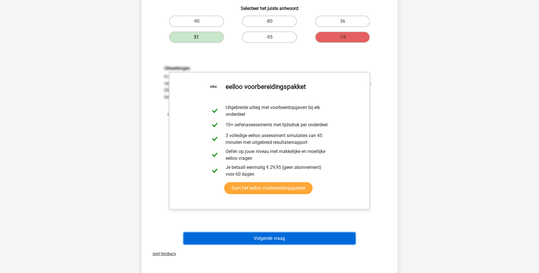
click at [265, 237] on button "Volgende vraag" at bounding box center [269, 239] width 172 height 12
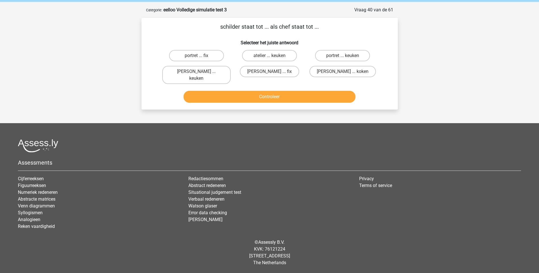
scroll to position [15, 0]
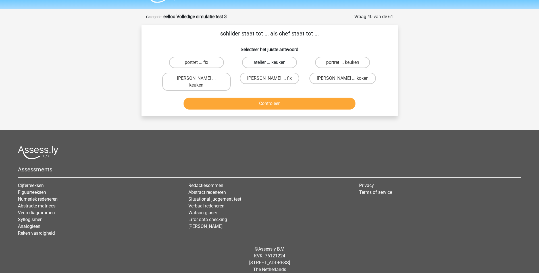
click at [257, 62] on label "atelier ... keuken" at bounding box center [269, 62] width 55 height 11
click at [269, 62] on input "atelier ... keuken" at bounding box center [271, 64] width 4 height 4
radio input "true"
click at [263, 99] on button "Controleer" at bounding box center [269, 104] width 172 height 12
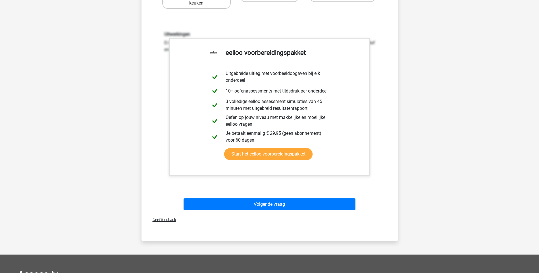
scroll to position [100, 0]
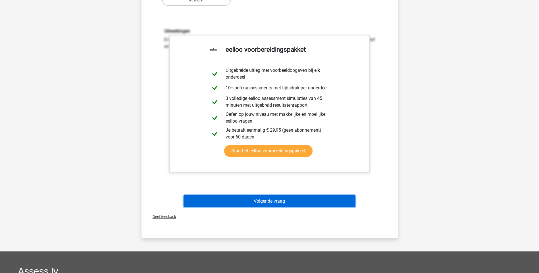
click at [264, 195] on button "Volgende vraag" at bounding box center [269, 201] width 172 height 12
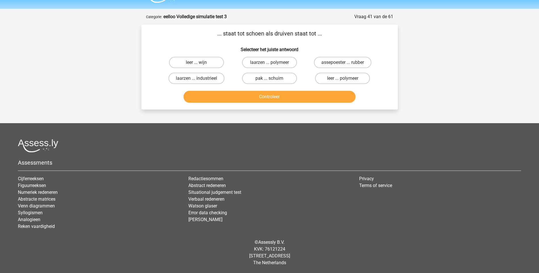
scroll to position [15, 0]
click at [190, 63] on label "leer ... wijn" at bounding box center [196, 62] width 55 height 11
click at [196, 63] on input "leer ... wijn" at bounding box center [198, 64] width 4 height 4
radio input "true"
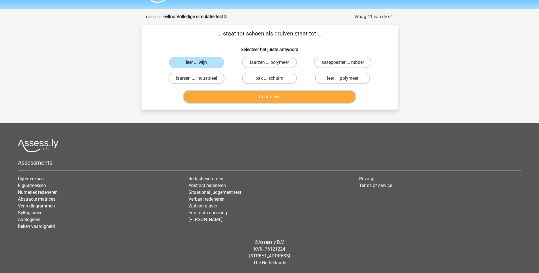
click at [259, 97] on button "Controleer" at bounding box center [269, 97] width 172 height 12
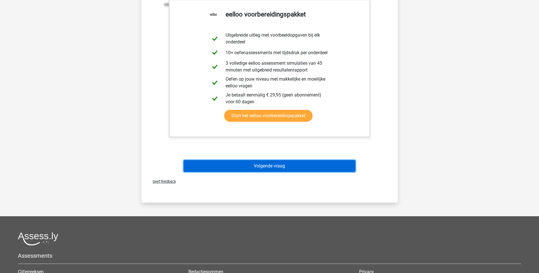
click at [261, 168] on button "Volgende vraag" at bounding box center [269, 166] width 172 height 12
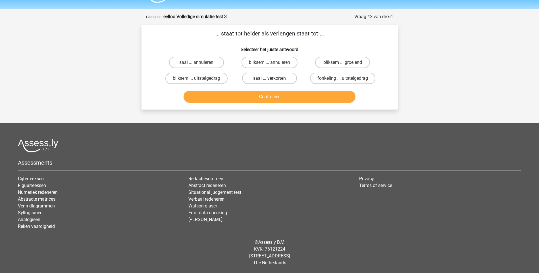
click at [266, 80] on label "saai ... verkorten" at bounding box center [269, 78] width 55 height 11
click at [269, 80] on input "saai ... verkorten" at bounding box center [271, 80] width 4 height 4
radio input "true"
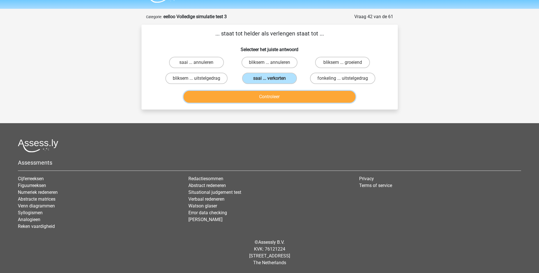
click at [268, 98] on button "Controleer" at bounding box center [269, 97] width 172 height 12
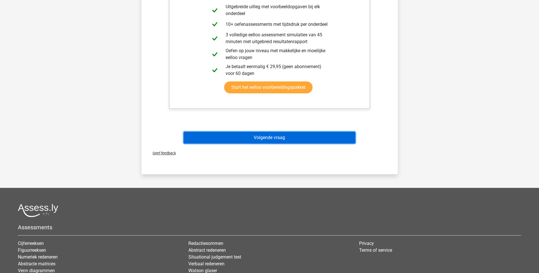
click at [273, 138] on button "Volgende vraag" at bounding box center [269, 138] width 172 height 12
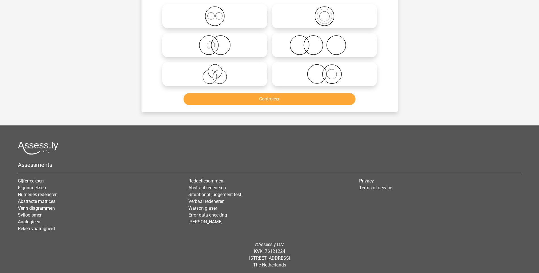
scroll to position [28, 0]
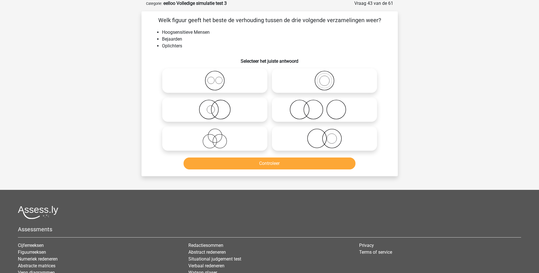
click at [315, 110] on icon at bounding box center [324, 110] width 101 height 20
click at [324, 107] on input "radio" at bounding box center [326, 105] width 4 height 4
radio input "true"
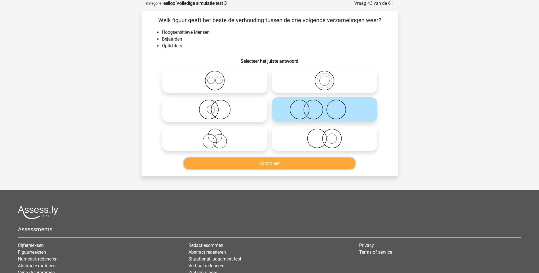
click at [270, 164] on button "Controleer" at bounding box center [269, 164] width 172 height 12
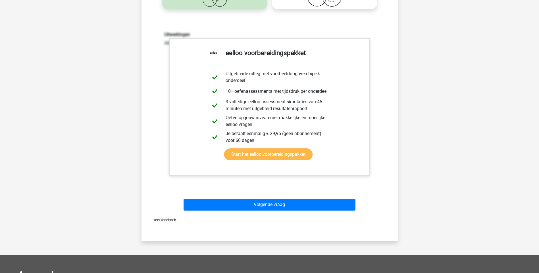
scroll to position [170, 0]
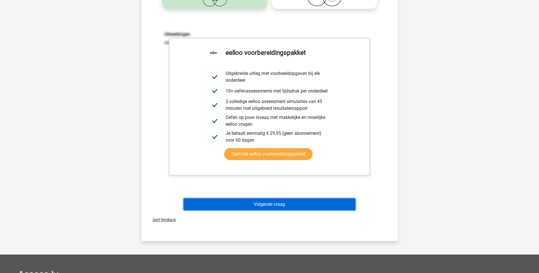
click at [268, 202] on button "Volgende vraag" at bounding box center [269, 204] width 172 height 12
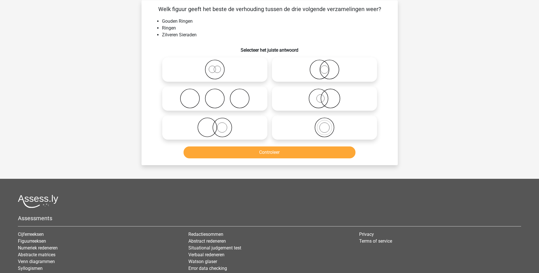
scroll to position [28, 0]
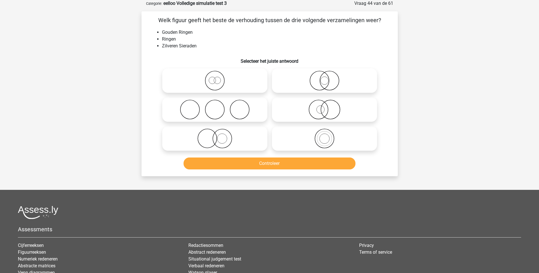
click at [219, 144] on icon at bounding box center [214, 139] width 101 height 20
click at [218, 136] on input "radio" at bounding box center [217, 134] width 4 height 4
radio input "true"
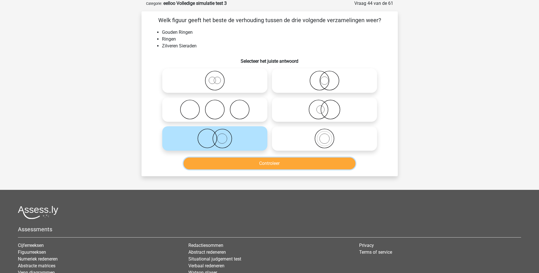
click at [267, 165] on button "Controleer" at bounding box center [269, 164] width 172 height 12
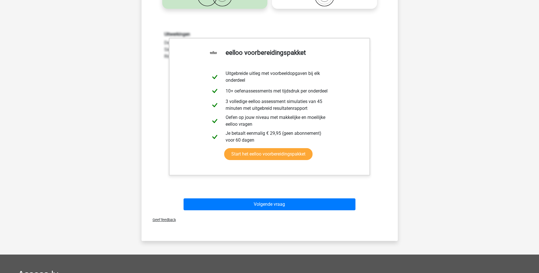
scroll to position [199, 0]
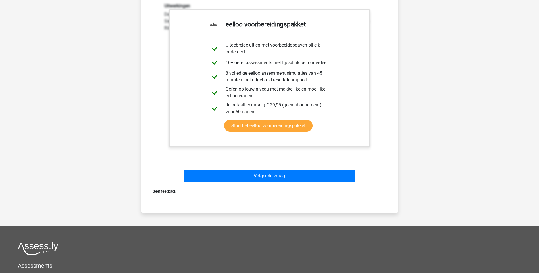
click at [277, 191] on div "Geef feedback" at bounding box center [270, 191] width 252 height 14
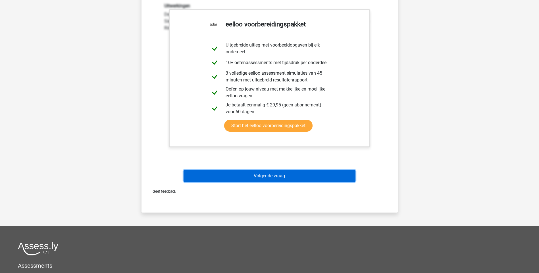
click at [276, 178] on button "Volgende vraag" at bounding box center [269, 176] width 172 height 12
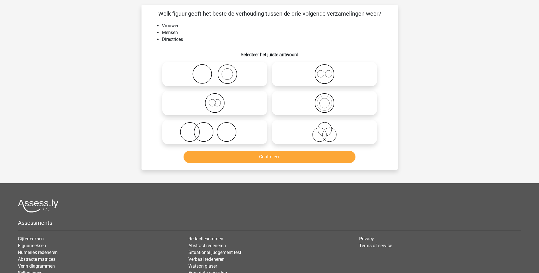
scroll to position [28, 0]
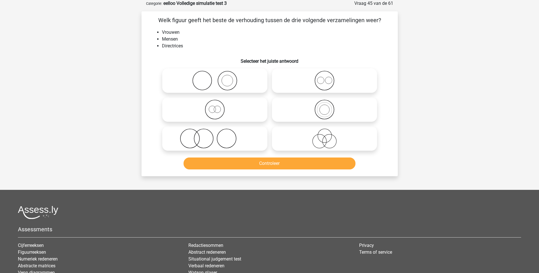
click at [325, 110] on icon at bounding box center [324, 110] width 101 height 20
click at [325, 107] on input "radio" at bounding box center [326, 105] width 4 height 4
radio input "true"
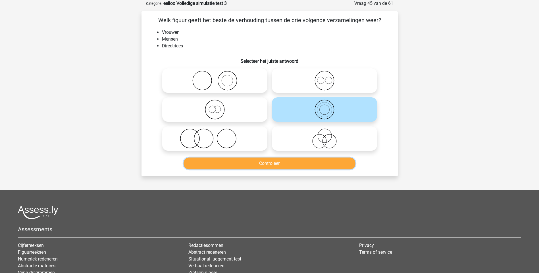
click at [289, 165] on button "Controleer" at bounding box center [269, 164] width 172 height 12
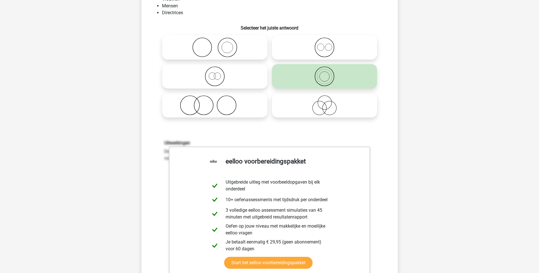
scroll to position [199, 0]
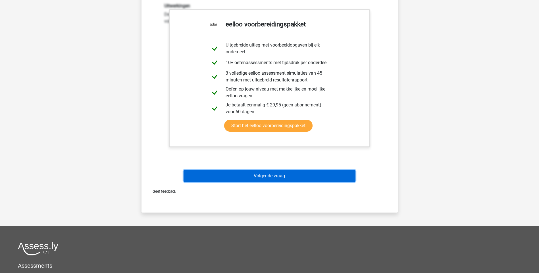
click at [284, 174] on button "Volgende vraag" at bounding box center [269, 176] width 172 height 12
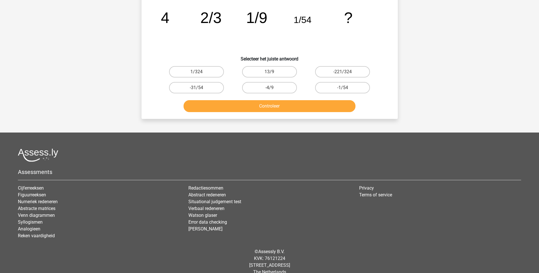
scroll to position [28, 0]
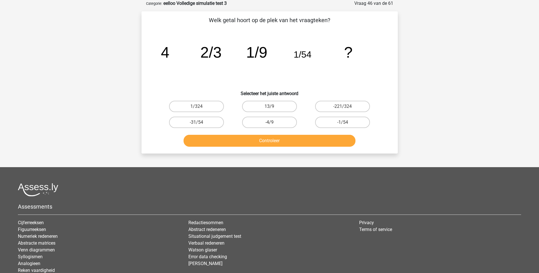
click at [271, 108] on input "13/9" at bounding box center [271, 108] width 4 height 4
radio input "true"
click at [269, 142] on button "Controleer" at bounding box center [269, 141] width 172 height 12
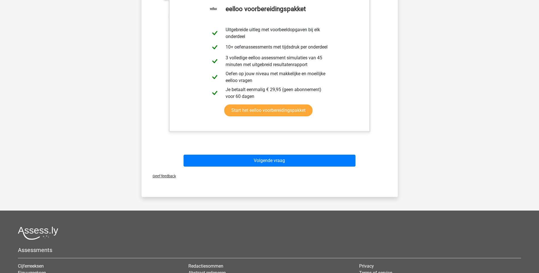
scroll to position [227, 0]
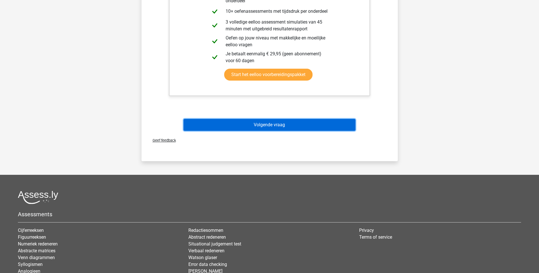
click at [271, 127] on button "Volgende vraag" at bounding box center [269, 125] width 172 height 12
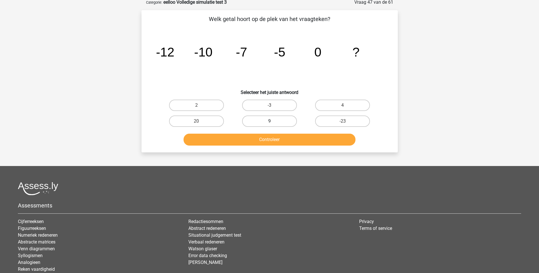
scroll to position [28, 0]
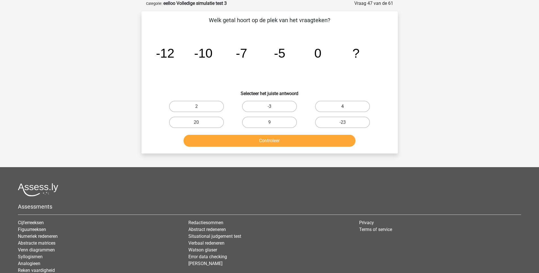
click at [342, 105] on label "4" at bounding box center [342, 106] width 55 height 11
click at [342, 106] on input "4" at bounding box center [344, 108] width 4 height 4
radio input "true"
click at [283, 139] on button "Controleer" at bounding box center [269, 141] width 172 height 12
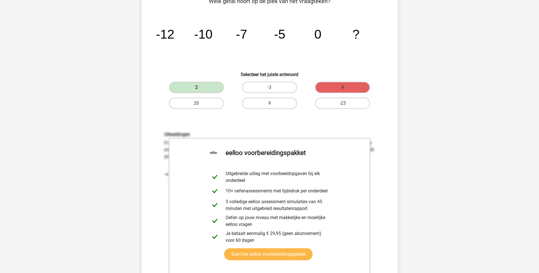
scroll to position [170, 0]
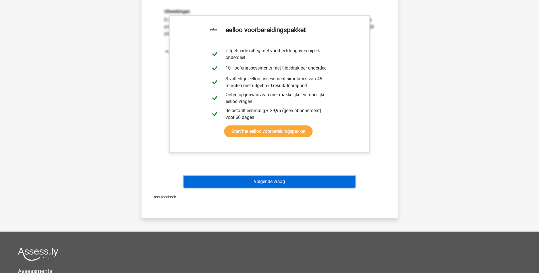
click at [265, 183] on button "Volgende vraag" at bounding box center [269, 182] width 172 height 12
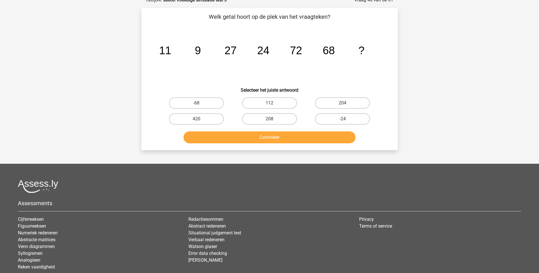
scroll to position [28, 0]
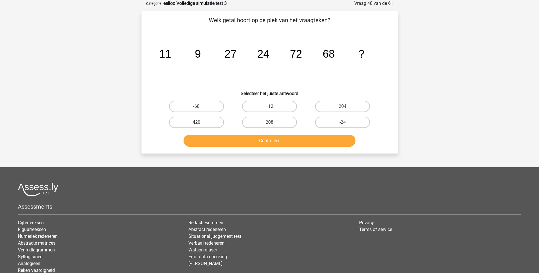
click at [276, 106] on label "112" at bounding box center [269, 106] width 55 height 11
click at [273, 106] on input "112" at bounding box center [271, 108] width 4 height 4
radio input "true"
click at [277, 142] on button "Controleer" at bounding box center [269, 141] width 172 height 12
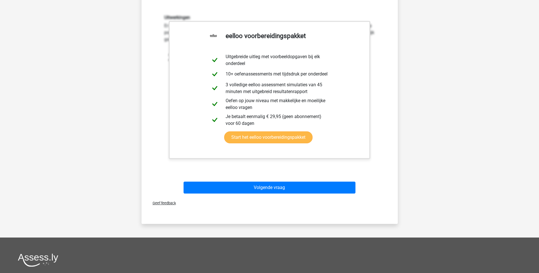
scroll to position [170, 0]
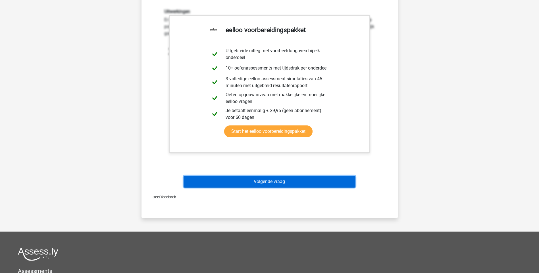
click at [274, 184] on button "Volgende vraag" at bounding box center [269, 182] width 172 height 12
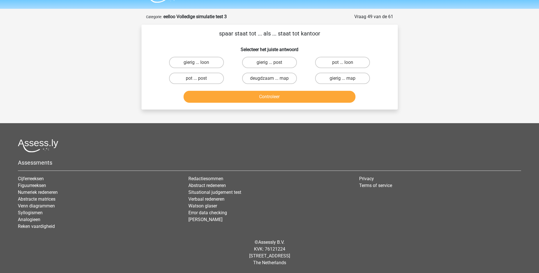
scroll to position [15, 0]
click at [200, 79] on input "pot ... post" at bounding box center [198, 80] width 4 height 4
radio input "true"
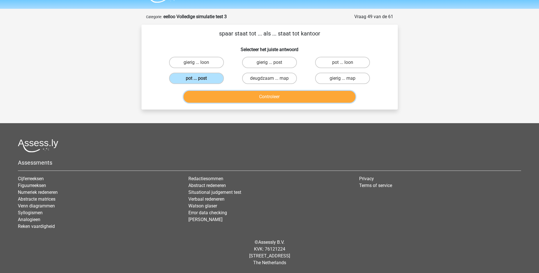
click at [268, 100] on button "Controleer" at bounding box center [269, 97] width 172 height 12
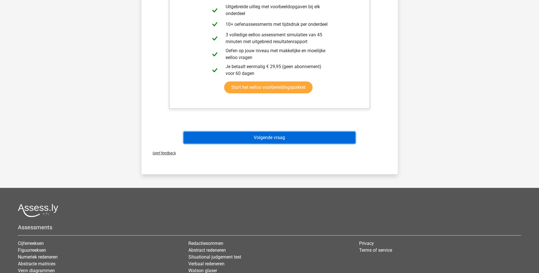
click at [269, 141] on button "Volgende vraag" at bounding box center [269, 138] width 172 height 12
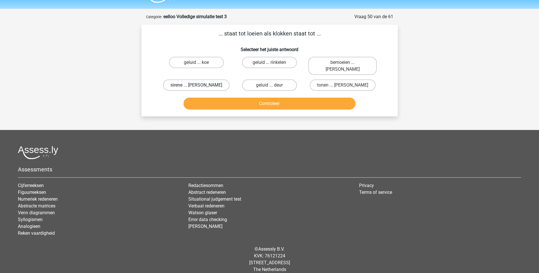
click at [208, 80] on label "sirene ... luiden" at bounding box center [196, 85] width 66 height 11
click at [200, 85] on input "sirene ... luiden" at bounding box center [198, 87] width 4 height 4
radio input "true"
click at [269, 98] on button "Controleer" at bounding box center [269, 104] width 172 height 12
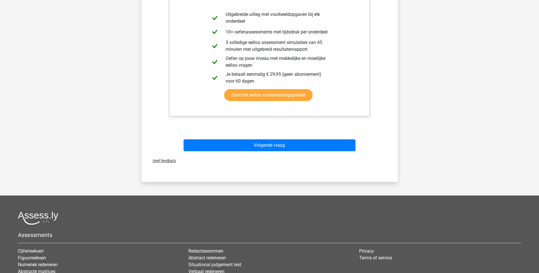
scroll to position [157, 0]
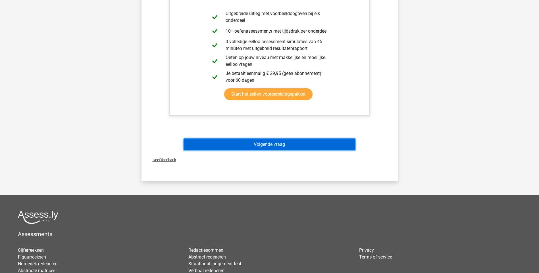
click at [264, 139] on button "Volgende vraag" at bounding box center [269, 145] width 172 height 12
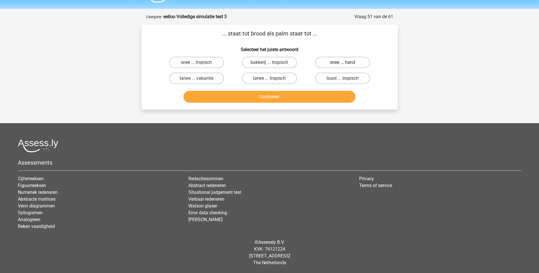
click at [337, 64] on label "snee ... hand" at bounding box center [342, 62] width 55 height 11
click at [342, 64] on input "snee ... hand" at bounding box center [344, 64] width 4 height 4
radio input "true"
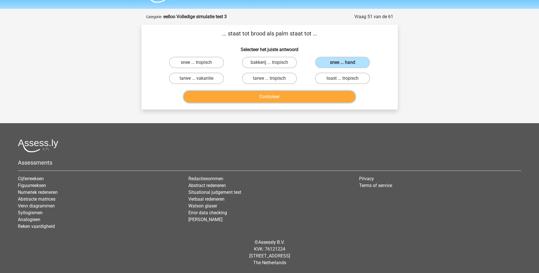
click at [291, 97] on button "Controleer" at bounding box center [269, 97] width 172 height 12
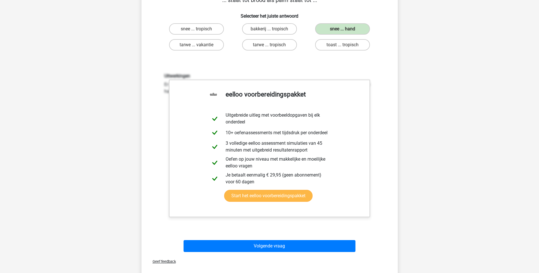
scroll to position [100, 0]
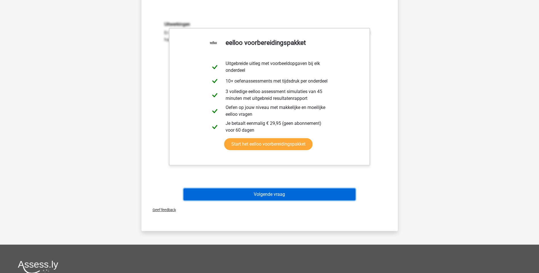
click at [281, 194] on button "Volgende vraag" at bounding box center [269, 195] width 172 height 12
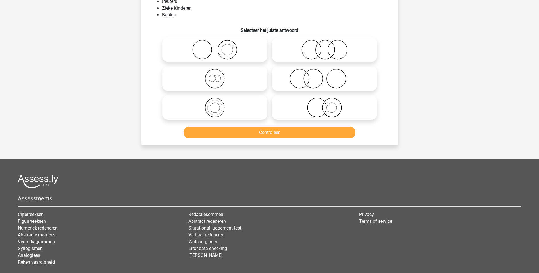
scroll to position [28, 0]
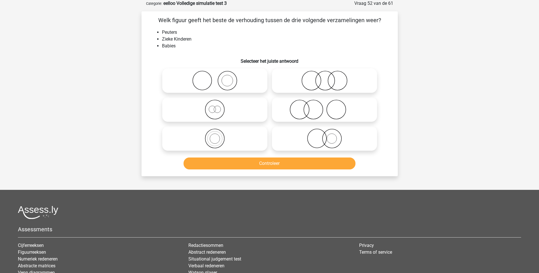
click at [327, 84] on icon at bounding box center [324, 81] width 101 height 20
click at [327, 78] on input "radio" at bounding box center [326, 76] width 4 height 4
radio input "true"
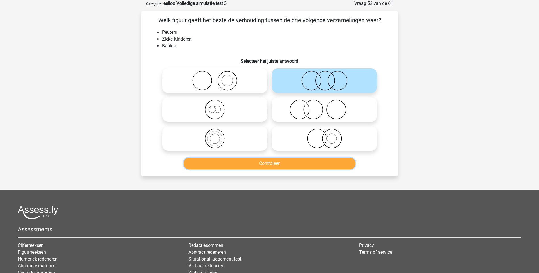
click at [260, 166] on button "Controleer" at bounding box center [269, 164] width 172 height 12
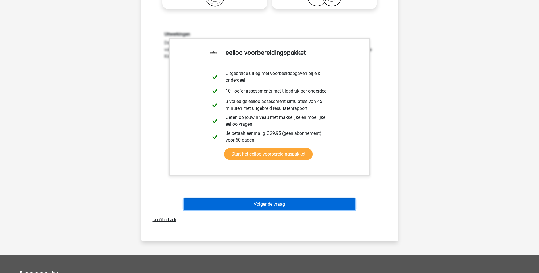
click at [269, 206] on button "Volgende vraag" at bounding box center [269, 204] width 172 height 12
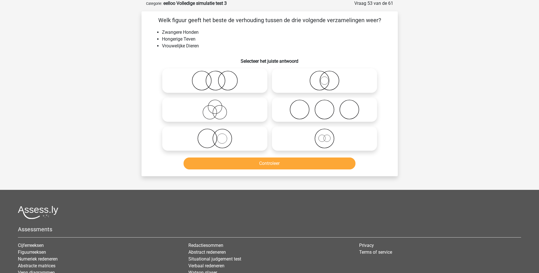
click at [229, 86] on icon at bounding box center [214, 81] width 101 height 20
click at [218, 78] on input "radio" at bounding box center [217, 76] width 4 height 4
radio input "true"
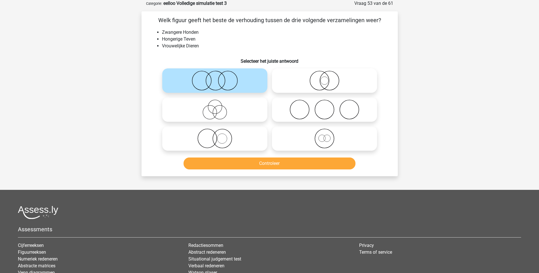
click at [216, 111] on circle at bounding box center [210, 113] width 14 height 14
click at [216, 107] on input "radio" at bounding box center [217, 105] width 4 height 4
radio input "true"
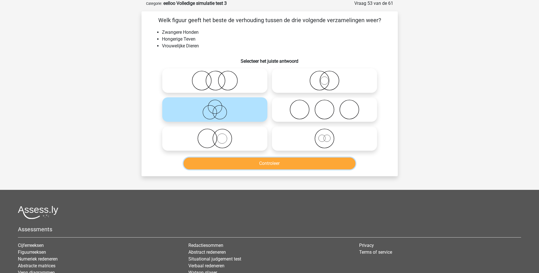
click at [264, 159] on button "Controleer" at bounding box center [269, 164] width 172 height 12
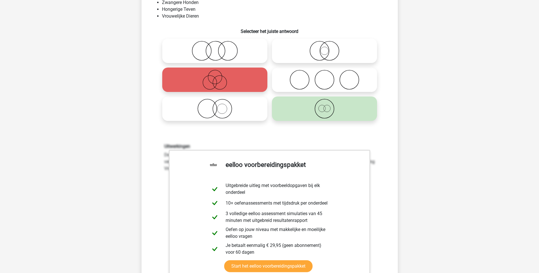
scroll to position [57, 0]
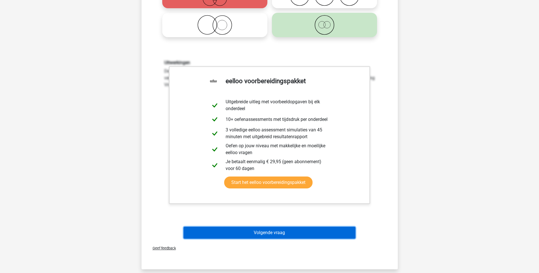
click at [267, 234] on button "Volgende vraag" at bounding box center [269, 233] width 172 height 12
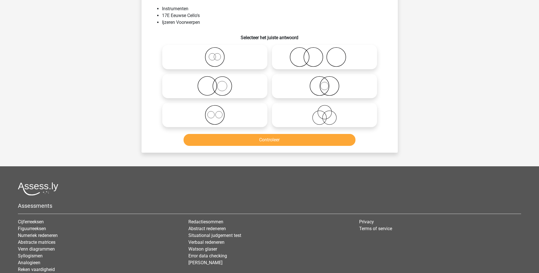
scroll to position [28, 0]
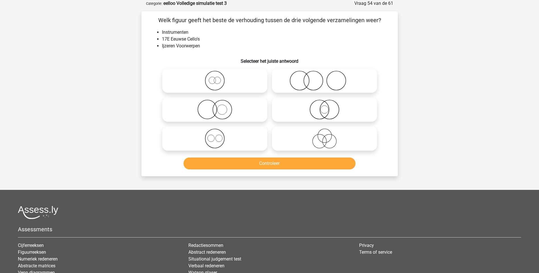
click at [221, 112] on icon at bounding box center [214, 110] width 101 height 20
click at [218, 107] on input "radio" at bounding box center [217, 105] width 4 height 4
radio input "true"
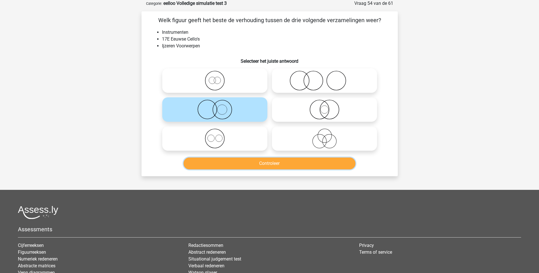
click at [271, 163] on button "Controleer" at bounding box center [269, 164] width 172 height 12
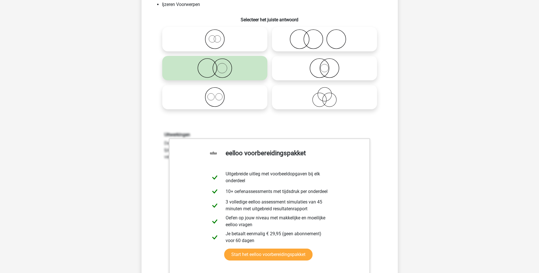
scroll to position [227, 0]
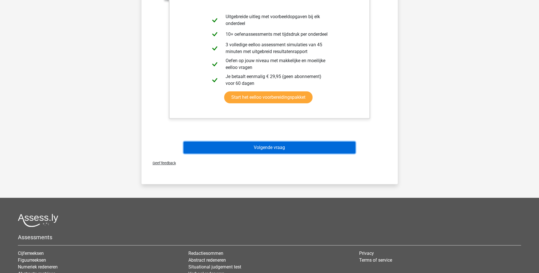
click at [273, 149] on button "Volgende vraag" at bounding box center [269, 148] width 172 height 12
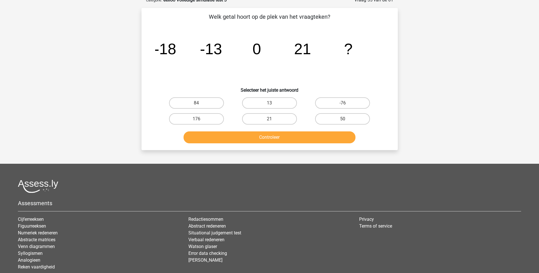
scroll to position [28, 0]
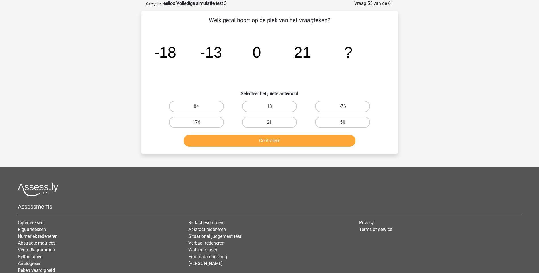
click at [338, 120] on label "50" at bounding box center [342, 122] width 55 height 11
click at [342, 122] on input "50" at bounding box center [344, 124] width 4 height 4
radio input "true"
click at [288, 137] on button "Controleer" at bounding box center [269, 141] width 172 height 12
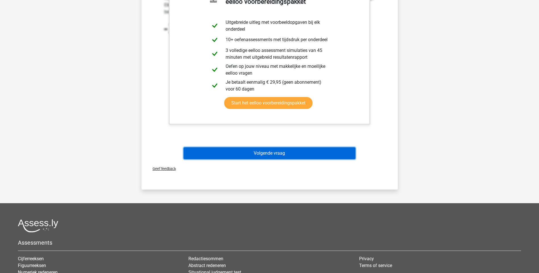
click at [280, 152] on button "Volgende vraag" at bounding box center [269, 153] width 172 height 12
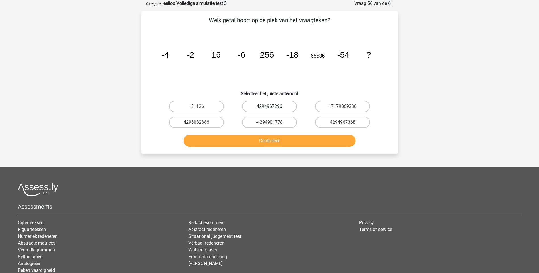
click at [284, 106] on label "4294967296" at bounding box center [269, 106] width 55 height 11
click at [273, 106] on input "4294967296" at bounding box center [271, 108] width 4 height 4
radio input "true"
click at [284, 139] on button "Controleer" at bounding box center [269, 141] width 172 height 12
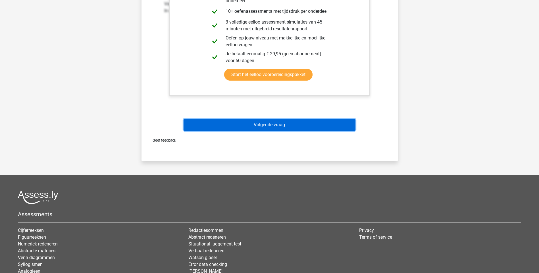
click at [281, 125] on button "Volgende vraag" at bounding box center [269, 125] width 172 height 12
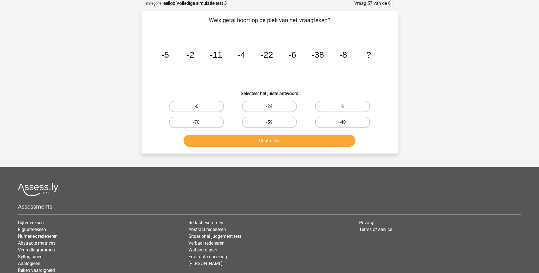
click at [285, 122] on label "-59" at bounding box center [269, 122] width 55 height 11
click at [273, 122] on input "-59" at bounding box center [271, 124] width 4 height 4
radio input "true"
click at [273, 140] on button "Controleer" at bounding box center [269, 141] width 172 height 12
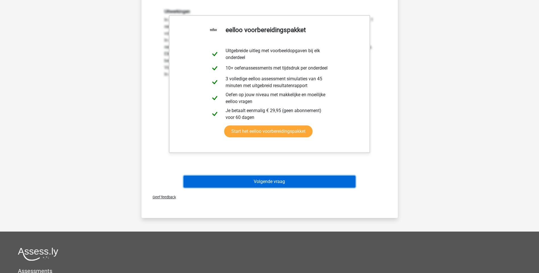
click at [274, 183] on button "Volgende vraag" at bounding box center [269, 182] width 172 height 12
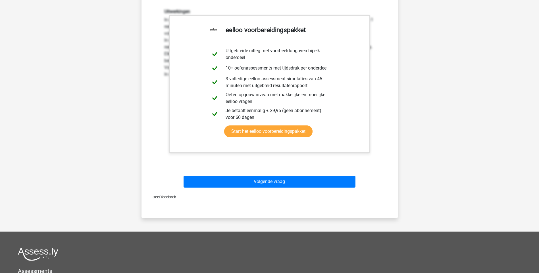
scroll to position [15, 0]
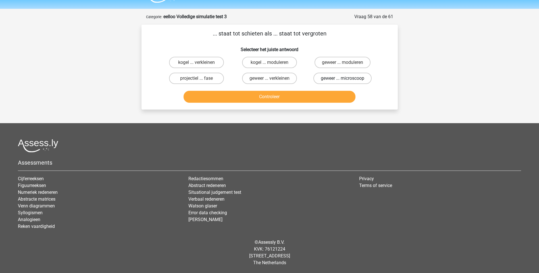
click at [335, 78] on label "geweer ... microscoop" at bounding box center [342, 78] width 58 height 11
click at [342, 78] on input "geweer ... microscoop" at bounding box center [344, 80] width 4 height 4
radio input "true"
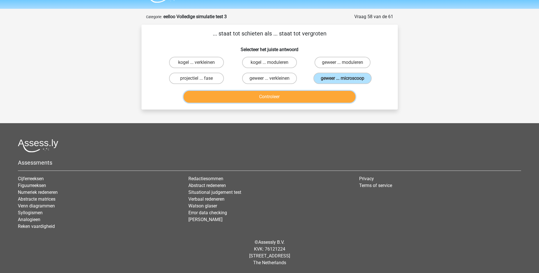
click at [282, 97] on button "Controleer" at bounding box center [269, 97] width 172 height 12
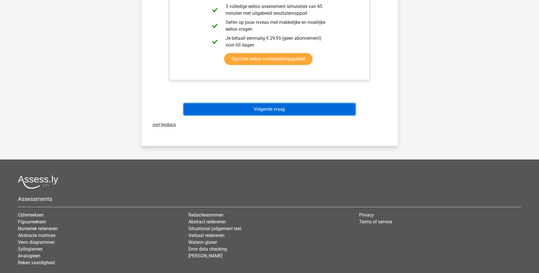
click at [276, 109] on button "Volgende vraag" at bounding box center [269, 109] width 172 height 12
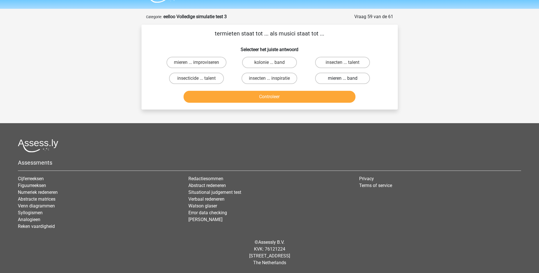
click at [341, 78] on label "mieren ... band" at bounding box center [342, 78] width 55 height 11
click at [342, 78] on input "mieren ... band" at bounding box center [344, 80] width 4 height 4
radio input "true"
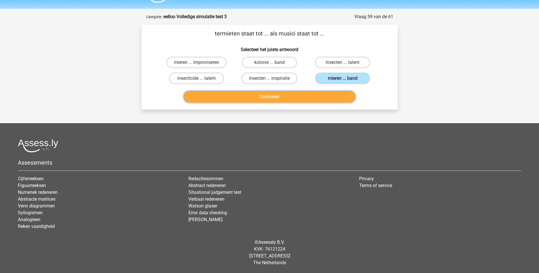
drag, startPoint x: 281, startPoint y: 98, endPoint x: 280, endPoint y: 95, distance: 3.2
click at [281, 98] on button "Controleer" at bounding box center [269, 97] width 172 height 12
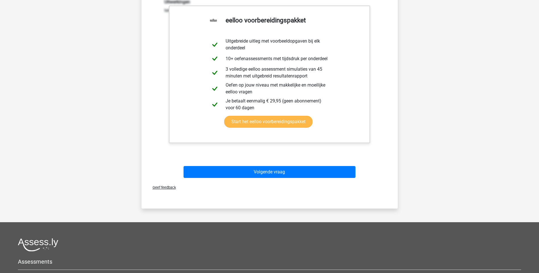
scroll to position [157, 0]
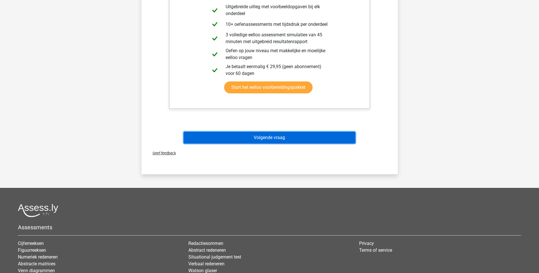
click at [265, 139] on button "Volgende vraag" at bounding box center [269, 138] width 172 height 12
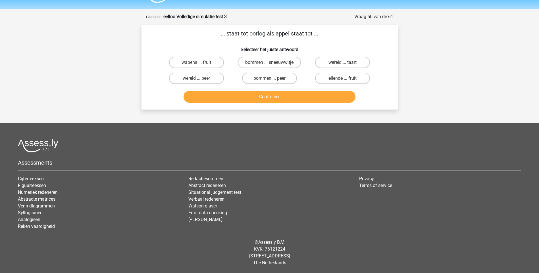
scroll to position [15, 0]
click at [341, 64] on label "wereld ... taart" at bounding box center [342, 62] width 55 height 11
click at [342, 64] on input "wereld ... taart" at bounding box center [344, 64] width 4 height 4
radio input "true"
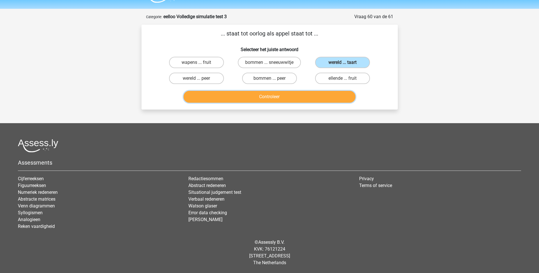
click at [276, 97] on button "Controleer" at bounding box center [269, 97] width 172 height 12
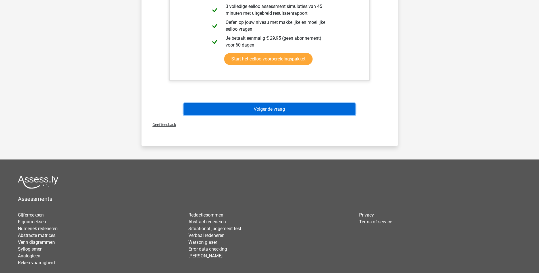
click at [273, 107] on button "Volgende vraag" at bounding box center [269, 109] width 172 height 12
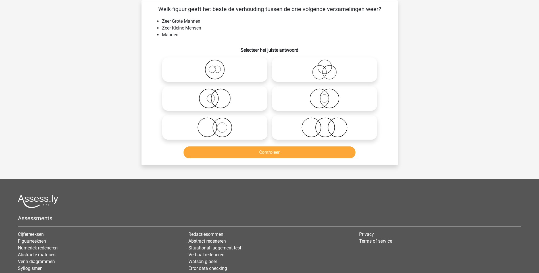
scroll to position [28, 0]
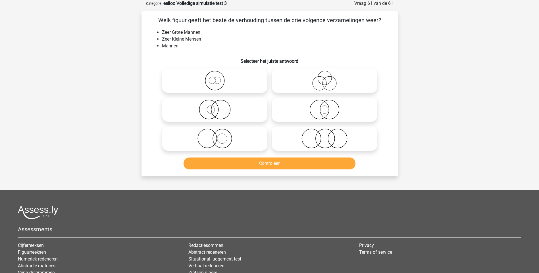
click at [323, 137] on icon at bounding box center [324, 139] width 101 height 20
click at [324, 136] on input "radio" at bounding box center [326, 134] width 4 height 4
radio input "true"
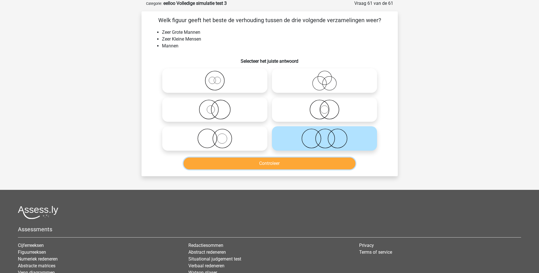
click at [281, 165] on button "Controleer" at bounding box center [269, 164] width 172 height 12
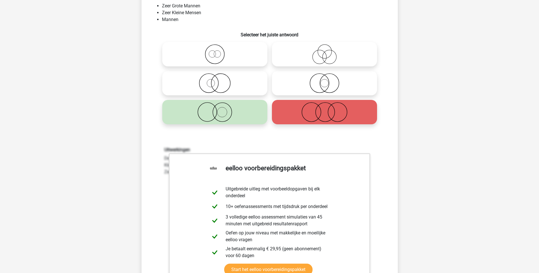
scroll to position [199, 0]
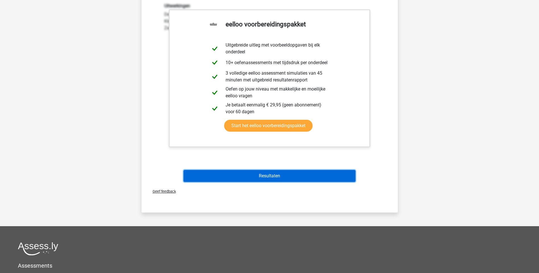
click at [263, 174] on button "Resultaten" at bounding box center [269, 176] width 172 height 12
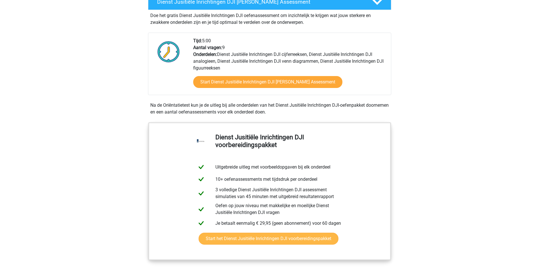
scroll to position [170, 0]
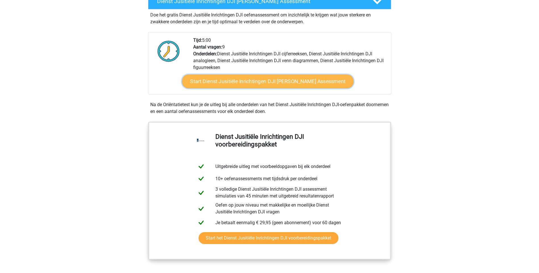
click at [234, 83] on link "Start Dienst Jusitiële Inrichtingen DJI [PERSON_NAME] Assessment" at bounding box center [267, 82] width 171 height 14
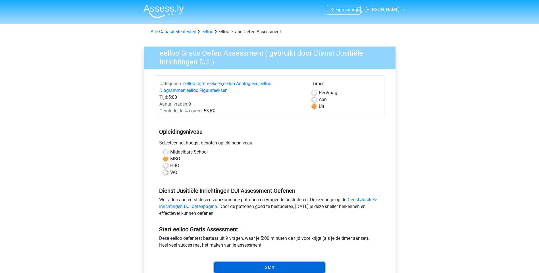
click at [261, 268] on input "Start" at bounding box center [269, 267] width 110 height 11
click at [383, 9] on span "[PERSON_NAME]" at bounding box center [382, 9] width 34 height 5
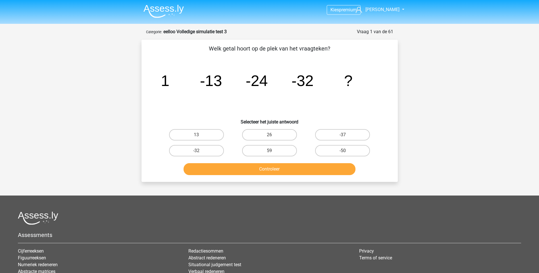
scroll to position [72, 0]
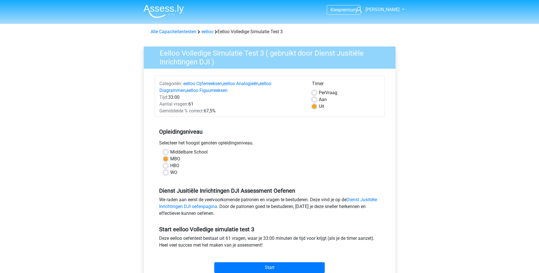
scroll to position [85, 0]
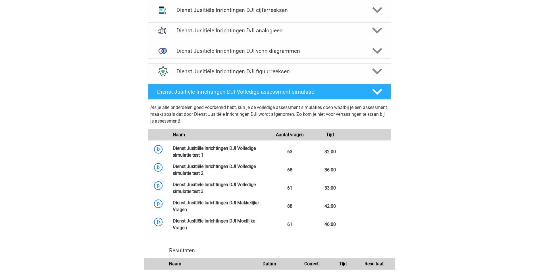
scroll to position [398, 0]
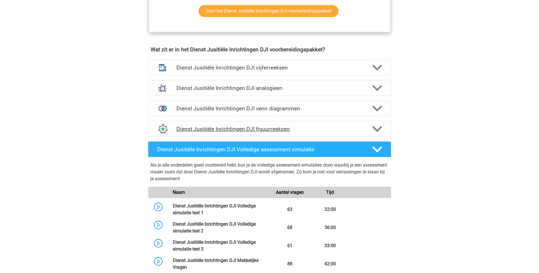
click at [256, 127] on h4 "Dienst Jusitiële Inrichtingen DJI figuurreeksen" at bounding box center [269, 129] width 186 height 7
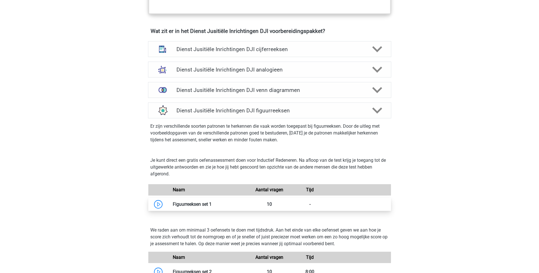
scroll to position [426, 0]
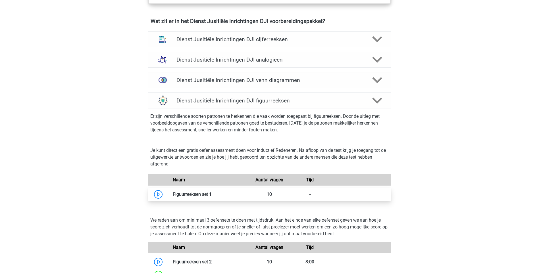
click at [212, 194] on link at bounding box center [212, 194] width 0 height 5
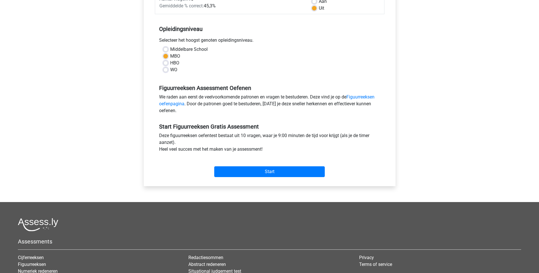
scroll to position [114, 0]
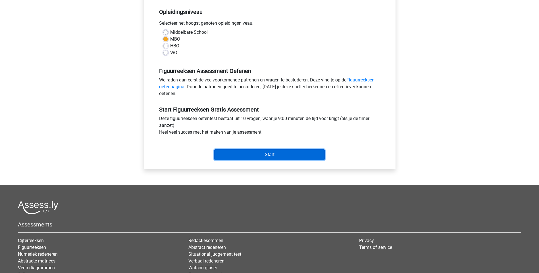
click at [268, 156] on input "Start" at bounding box center [269, 154] width 110 height 11
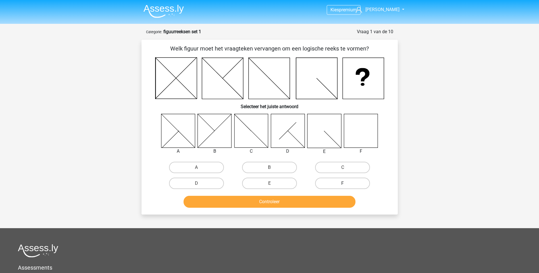
click at [349, 186] on label "F" at bounding box center [342, 183] width 55 height 11
click at [346, 186] on input "F" at bounding box center [344, 185] width 4 height 4
radio input "true"
click at [318, 203] on button "Controleer" at bounding box center [269, 202] width 172 height 12
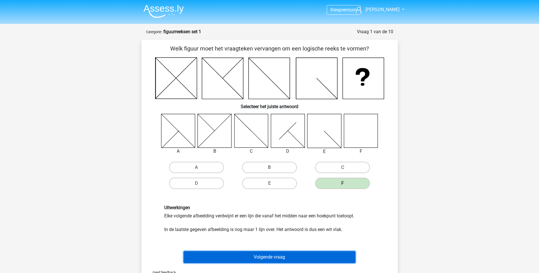
click at [286, 258] on button "Volgende vraag" at bounding box center [269, 257] width 172 height 12
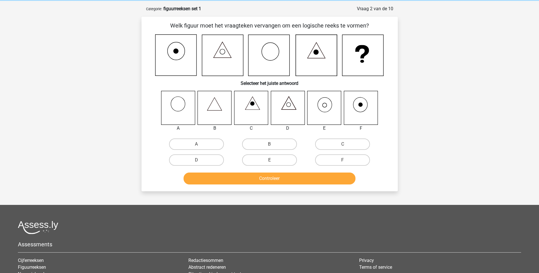
scroll to position [28, 0]
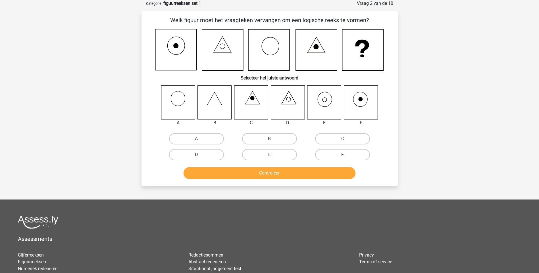
click at [276, 158] on label "E" at bounding box center [269, 154] width 55 height 11
click at [273, 158] on input "E" at bounding box center [271, 157] width 4 height 4
radio input "true"
click at [275, 171] on button "Controleer" at bounding box center [269, 173] width 172 height 12
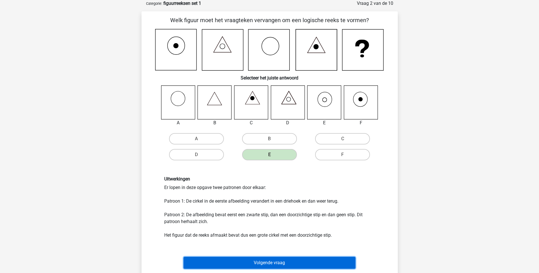
click at [263, 261] on button "Volgende vraag" at bounding box center [269, 263] width 172 height 12
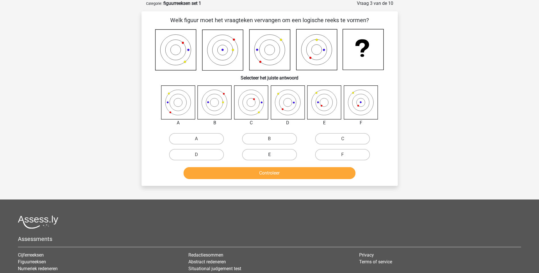
click at [273, 158] on input "E" at bounding box center [271, 157] width 4 height 4
radio input "true"
click at [278, 175] on button "Controleer" at bounding box center [269, 173] width 172 height 12
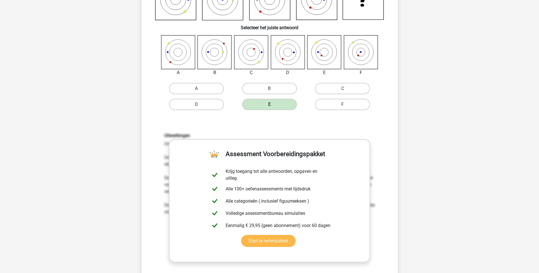
scroll to position [142, 0]
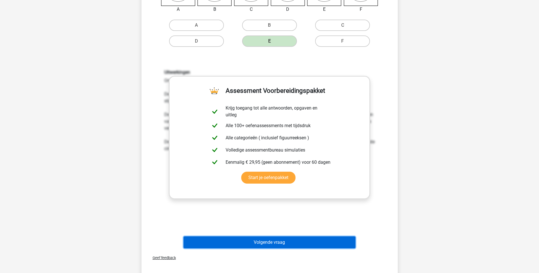
click at [269, 244] on button "Volgende vraag" at bounding box center [269, 243] width 172 height 12
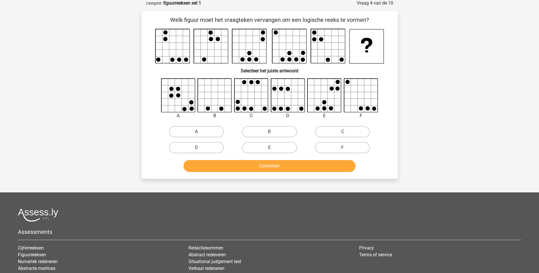
scroll to position [28, 0]
click at [322, 131] on label "C" at bounding box center [342, 131] width 55 height 11
click at [342, 132] on input "C" at bounding box center [344, 134] width 4 height 4
radio input "true"
click at [279, 165] on button "Controleer" at bounding box center [269, 166] width 172 height 12
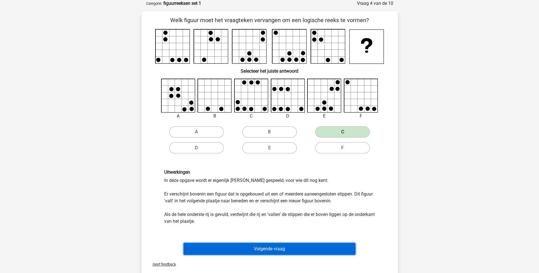
click at [279, 248] on button "Volgende vraag" at bounding box center [269, 249] width 172 height 12
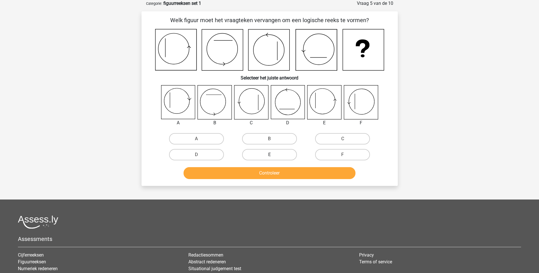
click at [279, 155] on label "E" at bounding box center [269, 154] width 55 height 11
click at [273, 155] on input "E" at bounding box center [271, 157] width 4 height 4
radio input "true"
click at [278, 170] on button "Controleer" at bounding box center [269, 173] width 172 height 12
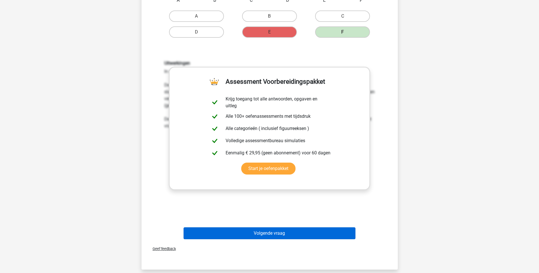
scroll to position [199, 0]
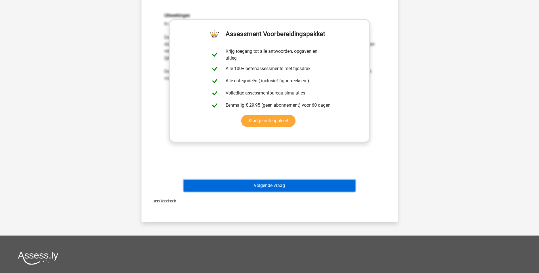
click at [287, 187] on button "Volgende vraag" at bounding box center [269, 186] width 172 height 12
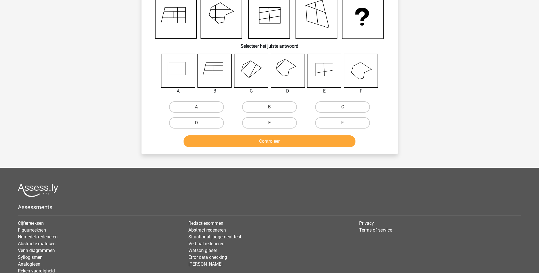
scroll to position [28, 0]
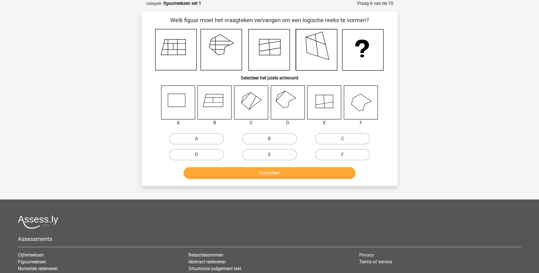
click at [286, 103] on icon at bounding box center [288, 102] width 34 height 34
drag, startPoint x: 204, startPoint y: 156, endPoint x: 221, endPoint y: 160, distance: 17.6
click at [205, 156] on label "D" at bounding box center [196, 154] width 55 height 11
click at [200, 156] on input "D" at bounding box center [198, 157] width 4 height 4
radio input "true"
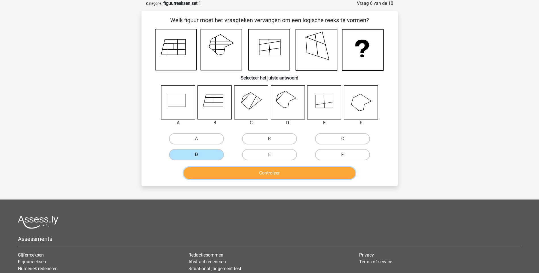
click at [271, 173] on button "Controleer" at bounding box center [269, 173] width 172 height 12
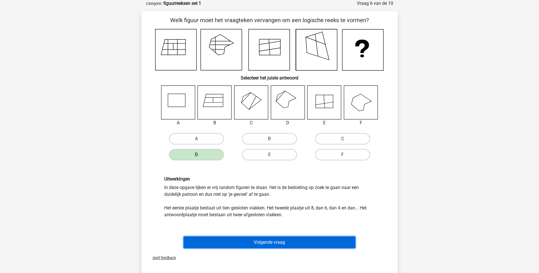
click at [271, 242] on button "Volgende vraag" at bounding box center [269, 243] width 172 height 12
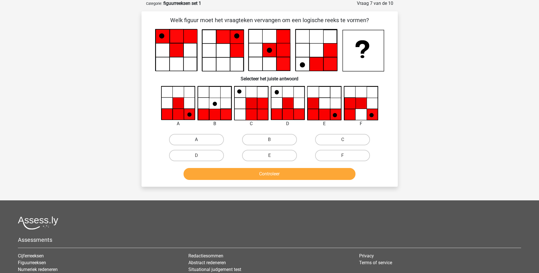
drag, startPoint x: 201, startPoint y: 139, endPoint x: 211, endPoint y: 145, distance: 11.2
click at [201, 139] on label "A" at bounding box center [196, 139] width 55 height 11
click at [200, 140] on input "A" at bounding box center [198, 142] width 4 height 4
radio input "true"
click at [269, 177] on button "Controleer" at bounding box center [269, 174] width 172 height 12
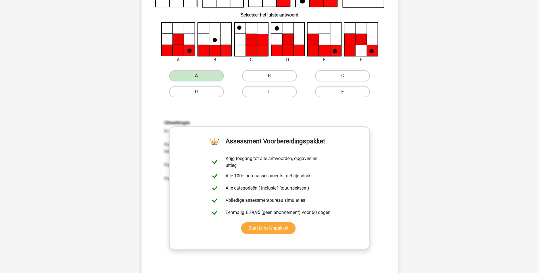
scroll to position [142, 0]
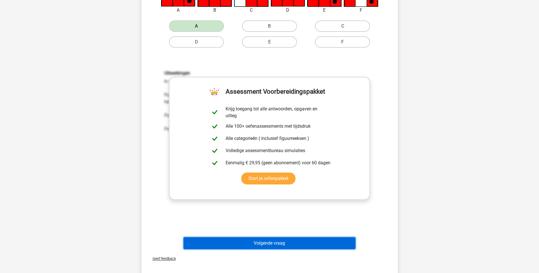
click at [272, 242] on button "Volgende vraag" at bounding box center [269, 243] width 172 height 12
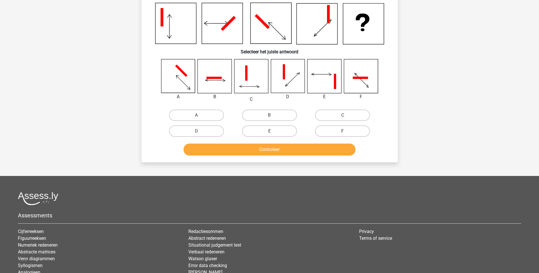
scroll to position [28, 0]
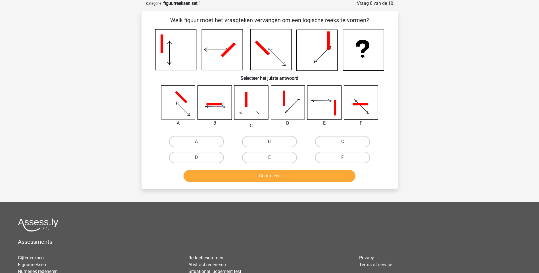
click at [273, 143] on input "B" at bounding box center [271, 144] width 4 height 4
radio input "true"
click at [268, 179] on button "Controleer" at bounding box center [269, 176] width 172 height 12
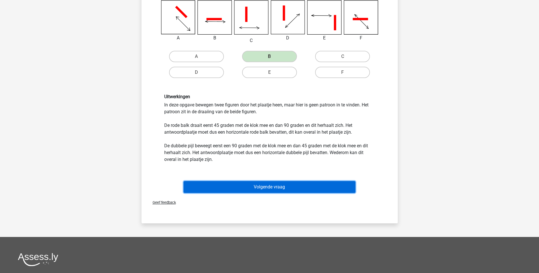
click at [268, 189] on button "Volgende vraag" at bounding box center [269, 187] width 172 height 12
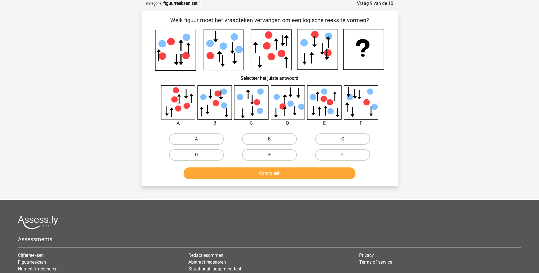
click at [285, 154] on label "E" at bounding box center [269, 154] width 55 height 11
click at [273, 155] on input "E" at bounding box center [271, 157] width 4 height 4
radio input "true"
click at [280, 173] on button "Controleer" at bounding box center [269, 174] width 172 height 12
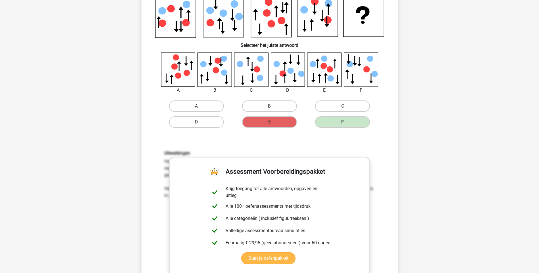
scroll to position [142, 0]
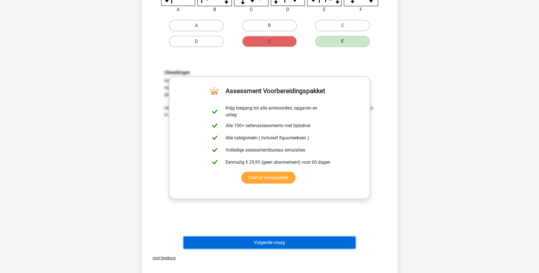
click at [275, 244] on button "Volgende vraag" at bounding box center [269, 243] width 172 height 12
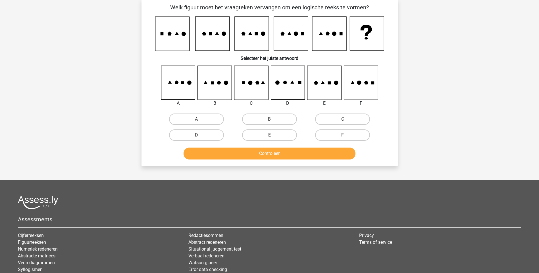
scroll to position [28, 0]
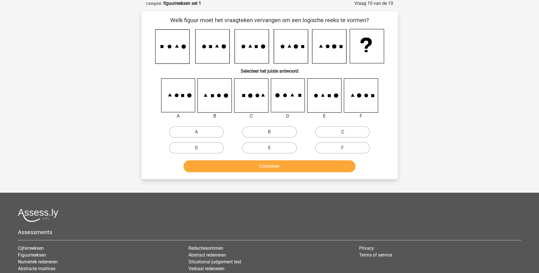
click at [337, 131] on label "C" at bounding box center [342, 131] width 55 height 11
click at [342, 132] on input "C" at bounding box center [344, 134] width 4 height 4
radio input "true"
click at [279, 163] on button "Controleer" at bounding box center [269, 166] width 172 height 12
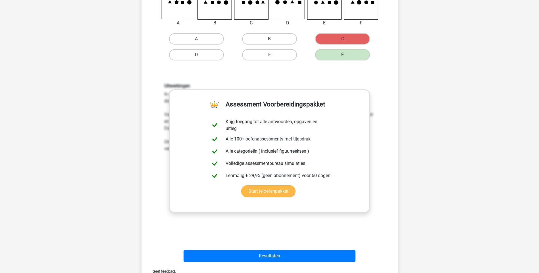
scroll to position [170, 0]
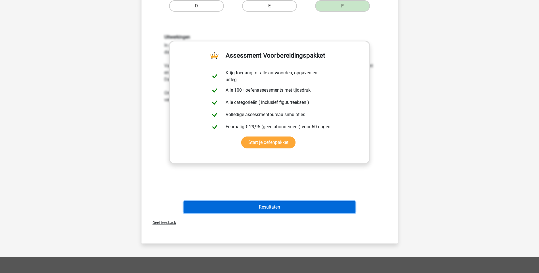
click at [272, 209] on button "Resultaten" at bounding box center [269, 207] width 172 height 12
click at [266, 209] on button "Resultaten" at bounding box center [269, 207] width 172 height 12
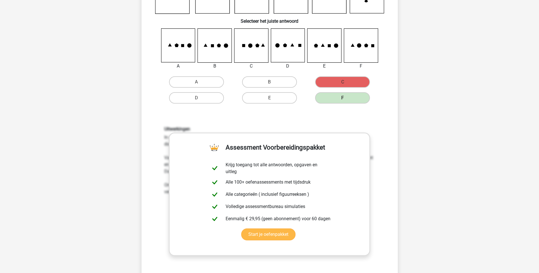
scroll to position [28, 0]
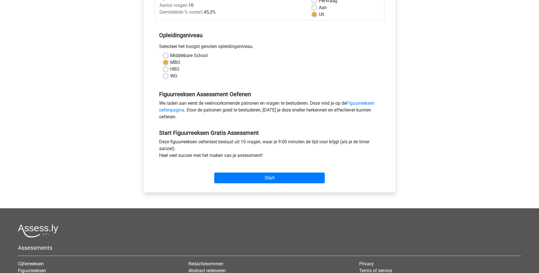
scroll to position [62, 0]
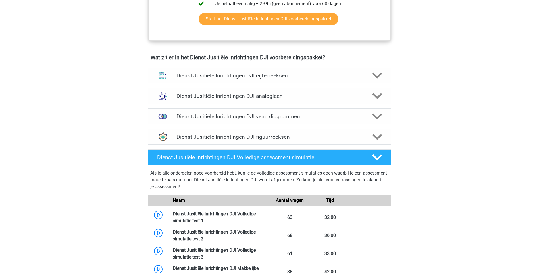
scroll to position [369, 0]
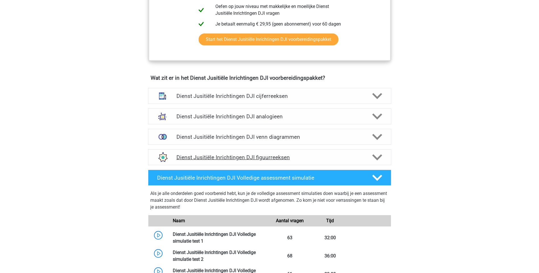
click at [266, 156] on h4 "Dienst Jusitiële Inrichtingen DJI figuurreeksen" at bounding box center [269, 157] width 186 height 7
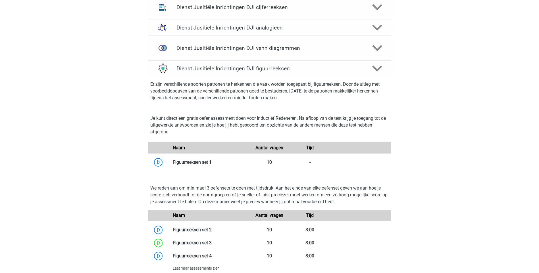
scroll to position [539, 0]
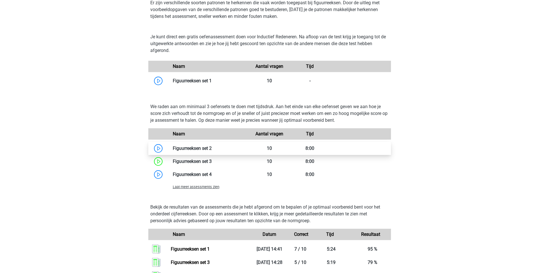
click at [212, 150] on link at bounding box center [212, 148] width 0 height 5
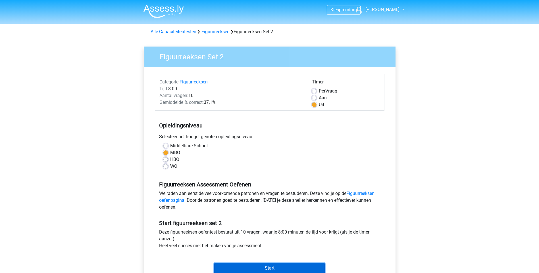
click at [249, 270] on input "Start" at bounding box center [269, 268] width 110 height 11
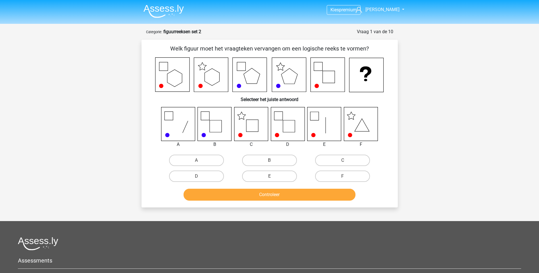
click at [252, 127] on icon at bounding box center [251, 124] width 34 height 34
click at [328, 162] on label "C" at bounding box center [342, 160] width 55 height 11
click at [342, 162] on input "C" at bounding box center [344, 162] width 4 height 4
radio input "true"
click at [294, 193] on button "Controleer" at bounding box center [269, 195] width 172 height 12
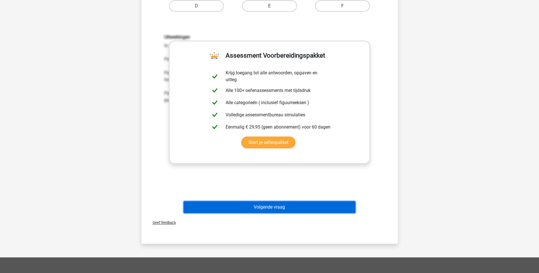
click at [268, 210] on button "Volgende vraag" at bounding box center [269, 207] width 172 height 12
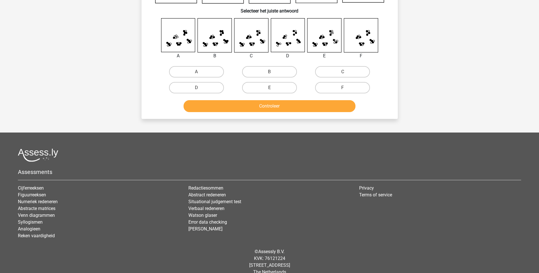
scroll to position [28, 0]
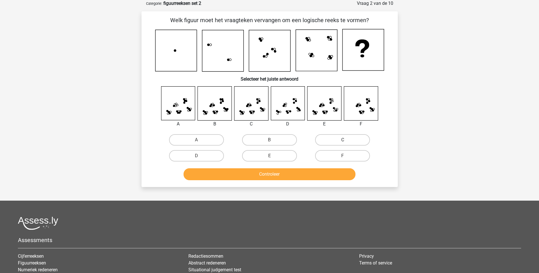
click at [326, 139] on label "C" at bounding box center [342, 139] width 55 height 11
click at [342, 140] on input "C" at bounding box center [344, 142] width 4 height 4
radio input "true"
click at [285, 173] on button "Controleer" at bounding box center [269, 174] width 172 height 12
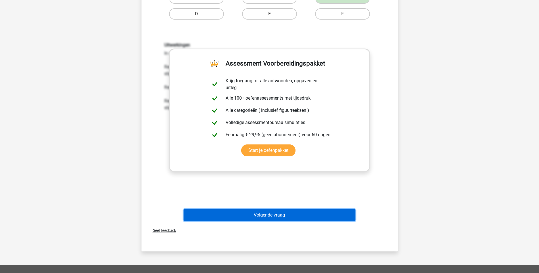
click at [264, 217] on button "Volgende vraag" at bounding box center [269, 215] width 172 height 12
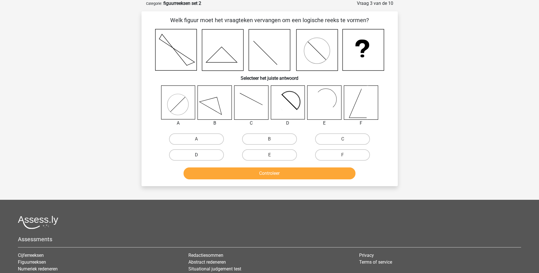
click at [208, 156] on label "D" at bounding box center [196, 154] width 55 height 11
click at [200, 156] on input "D" at bounding box center [198, 157] width 4 height 4
radio input "true"
click at [244, 173] on button "Controleer" at bounding box center [269, 174] width 172 height 12
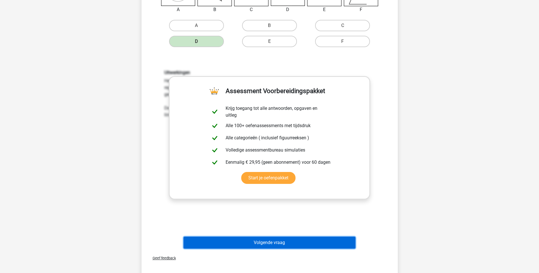
click at [272, 244] on button "Volgende vraag" at bounding box center [269, 243] width 172 height 12
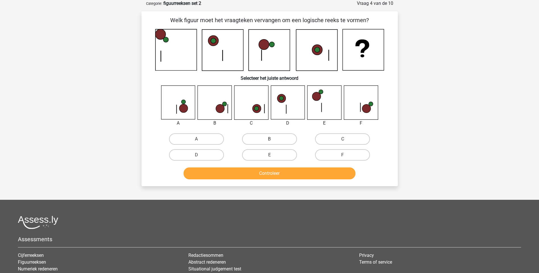
click at [277, 139] on label "B" at bounding box center [269, 138] width 55 height 11
click at [273, 139] on input "B" at bounding box center [271, 141] width 4 height 4
radio input "true"
click at [278, 173] on button "Controleer" at bounding box center [269, 174] width 172 height 12
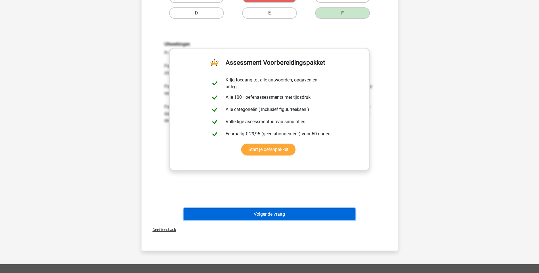
click at [281, 214] on button "Volgende vraag" at bounding box center [269, 214] width 172 height 12
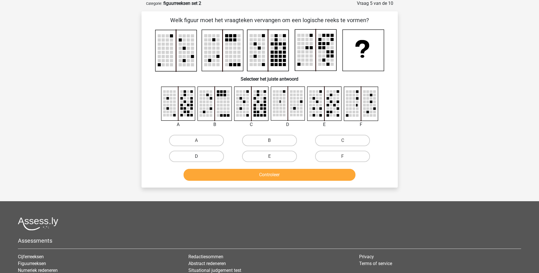
click at [211, 159] on label "D" at bounding box center [196, 156] width 55 height 11
click at [200, 159] on input "D" at bounding box center [198, 158] width 4 height 4
radio input "true"
click at [275, 176] on button "Controleer" at bounding box center [269, 175] width 172 height 12
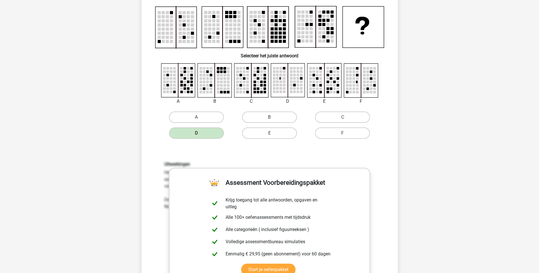
scroll to position [170, 0]
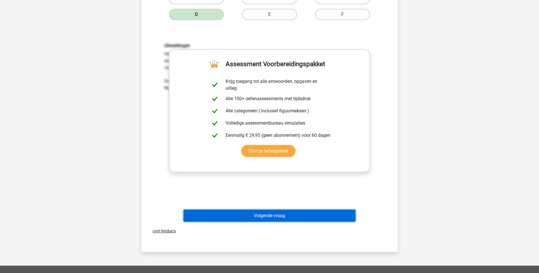
click at [277, 218] on button "Volgende vraag" at bounding box center [269, 216] width 172 height 12
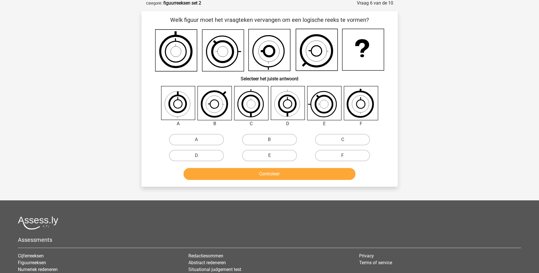
scroll to position [28, 0]
click at [210, 157] on label "D" at bounding box center [196, 155] width 55 height 11
click at [200, 157] on input "D" at bounding box center [198, 158] width 4 height 4
radio input "true"
click at [275, 175] on button "Controleer" at bounding box center [269, 174] width 172 height 12
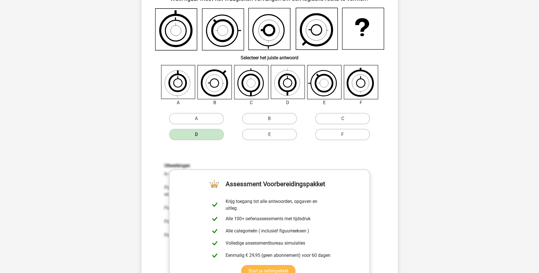
scroll to position [142, 0]
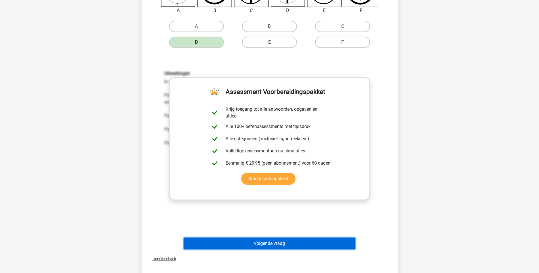
click at [276, 245] on button "Volgende vraag" at bounding box center [269, 244] width 172 height 12
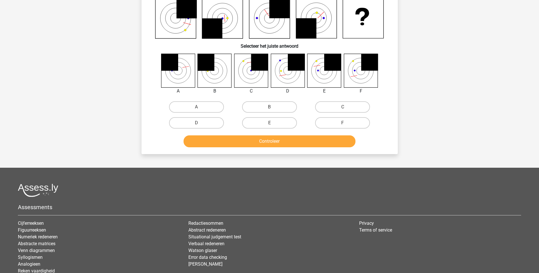
scroll to position [28, 0]
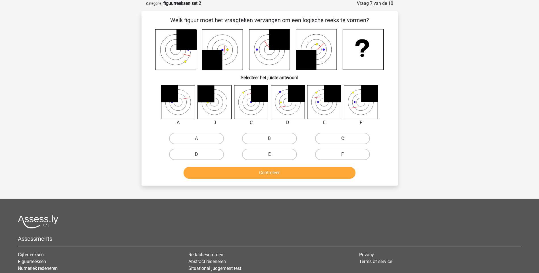
click at [216, 156] on label "D" at bounding box center [196, 154] width 55 height 11
click at [200, 156] on input "D" at bounding box center [198, 156] width 4 height 4
radio input "true"
click at [282, 174] on button "Controleer" at bounding box center [269, 173] width 172 height 12
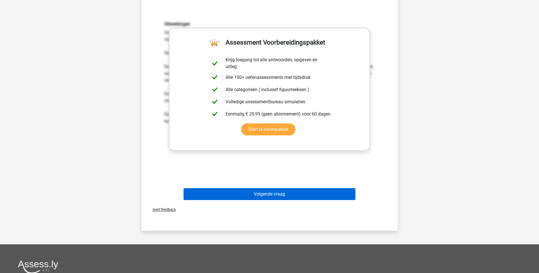
scroll to position [199, 0]
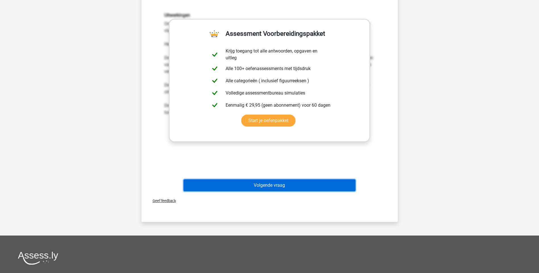
click at [270, 186] on button "Volgende vraag" at bounding box center [269, 185] width 172 height 12
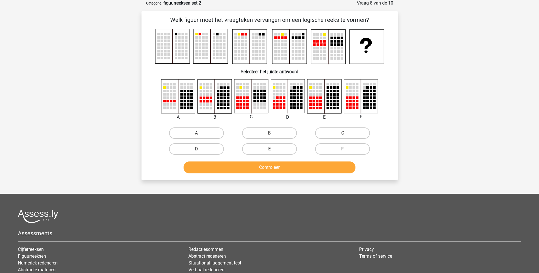
scroll to position [28, 0]
click at [275, 148] on label "E" at bounding box center [269, 149] width 55 height 11
click at [273, 149] on input "E" at bounding box center [271, 151] width 4 height 4
radio input "true"
click at [271, 170] on button "Controleer" at bounding box center [269, 168] width 172 height 12
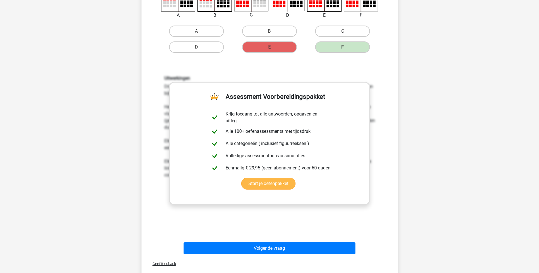
scroll to position [142, 0]
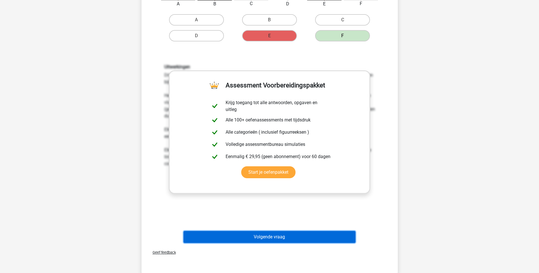
click at [269, 239] on button "Volgende vraag" at bounding box center [269, 237] width 172 height 12
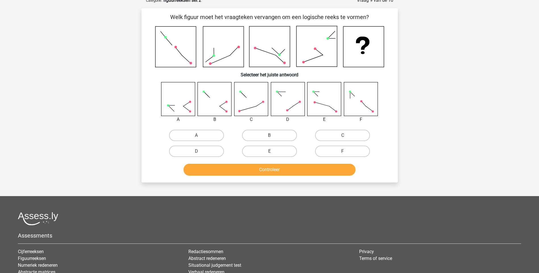
scroll to position [28, 0]
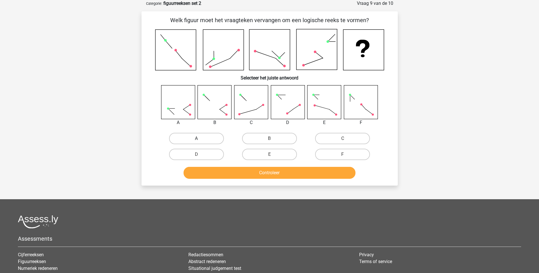
click at [202, 142] on label "A" at bounding box center [196, 138] width 55 height 11
click at [200, 142] on input "A" at bounding box center [198, 141] width 4 height 4
radio input "true"
click at [265, 172] on button "Controleer" at bounding box center [269, 173] width 172 height 12
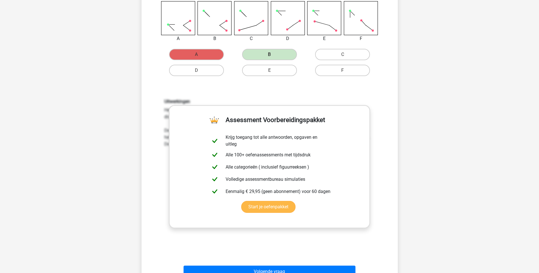
scroll to position [142, 0]
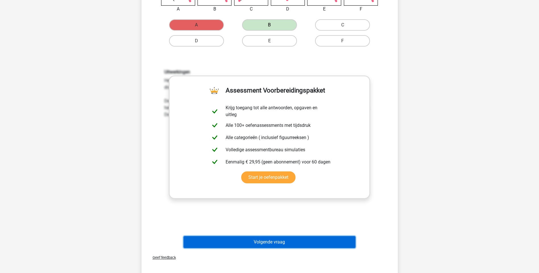
click at [282, 241] on button "Volgende vraag" at bounding box center [269, 242] width 172 height 12
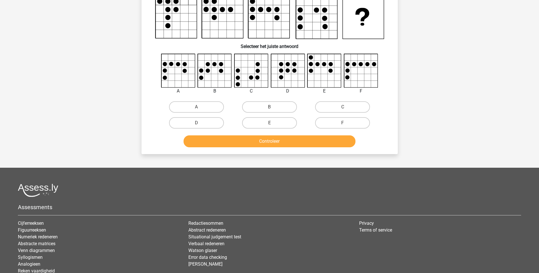
scroll to position [28, 0]
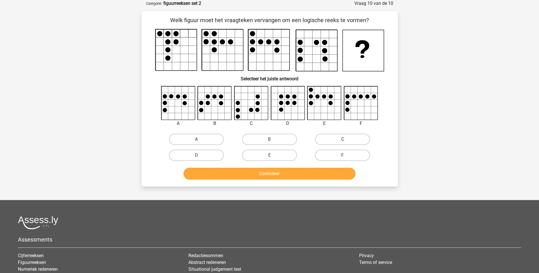
click at [329, 141] on label "C" at bounding box center [342, 139] width 55 height 11
click at [342, 141] on input "C" at bounding box center [344, 141] width 4 height 4
radio input "true"
click at [270, 171] on button "Controleer" at bounding box center [269, 174] width 172 height 12
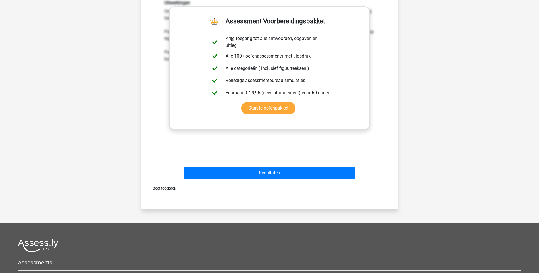
scroll to position [256, 0]
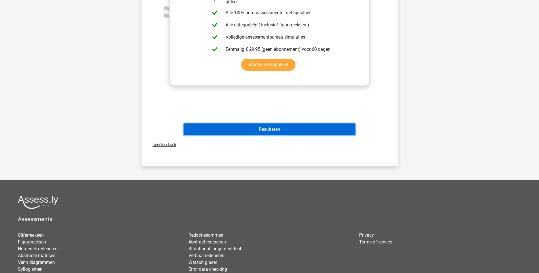
click at [272, 127] on button "Resultaten" at bounding box center [269, 130] width 172 height 12
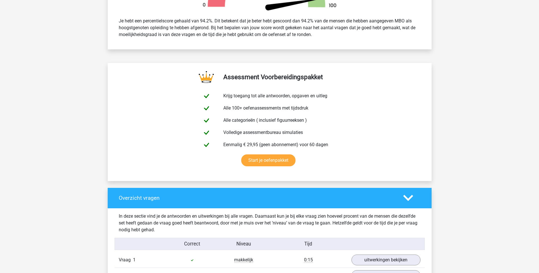
scroll to position [716, 0]
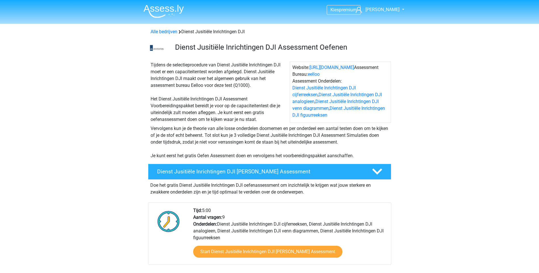
scroll to position [539, 0]
